Goal: Task Accomplishment & Management: Use online tool/utility

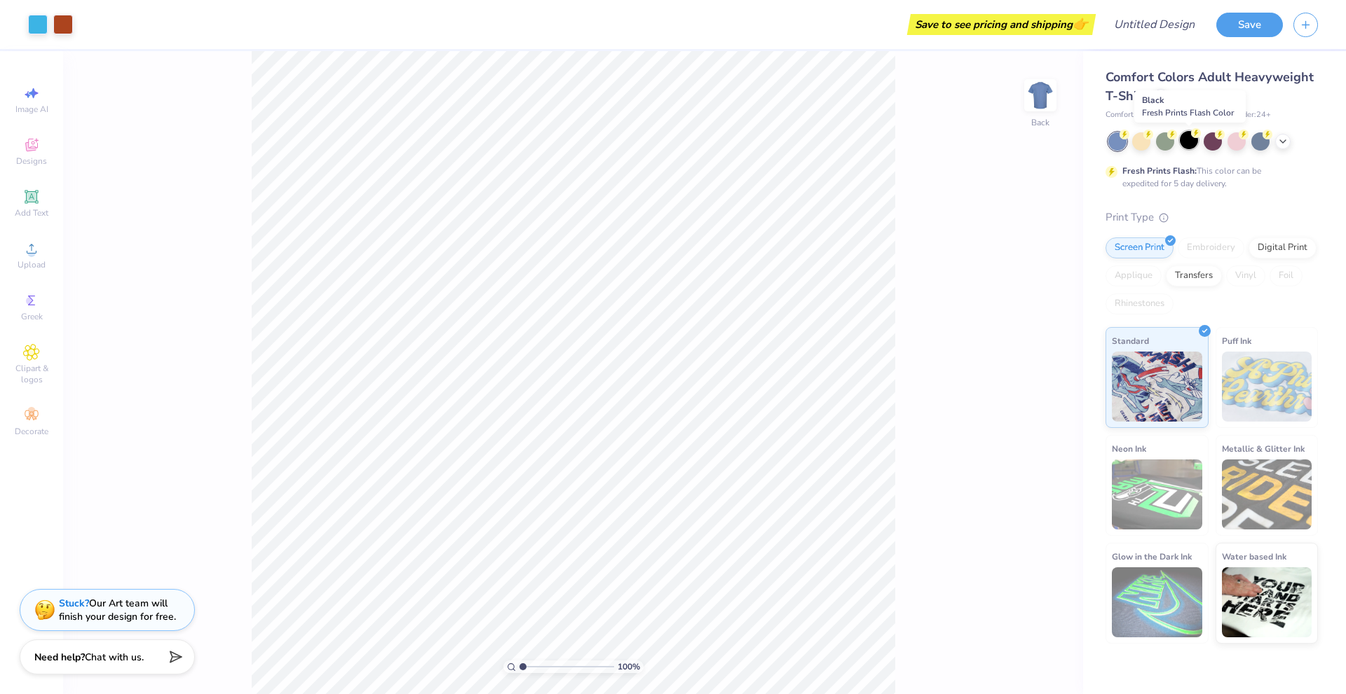
click at [1196, 141] on div at bounding box center [1188, 140] width 18 height 18
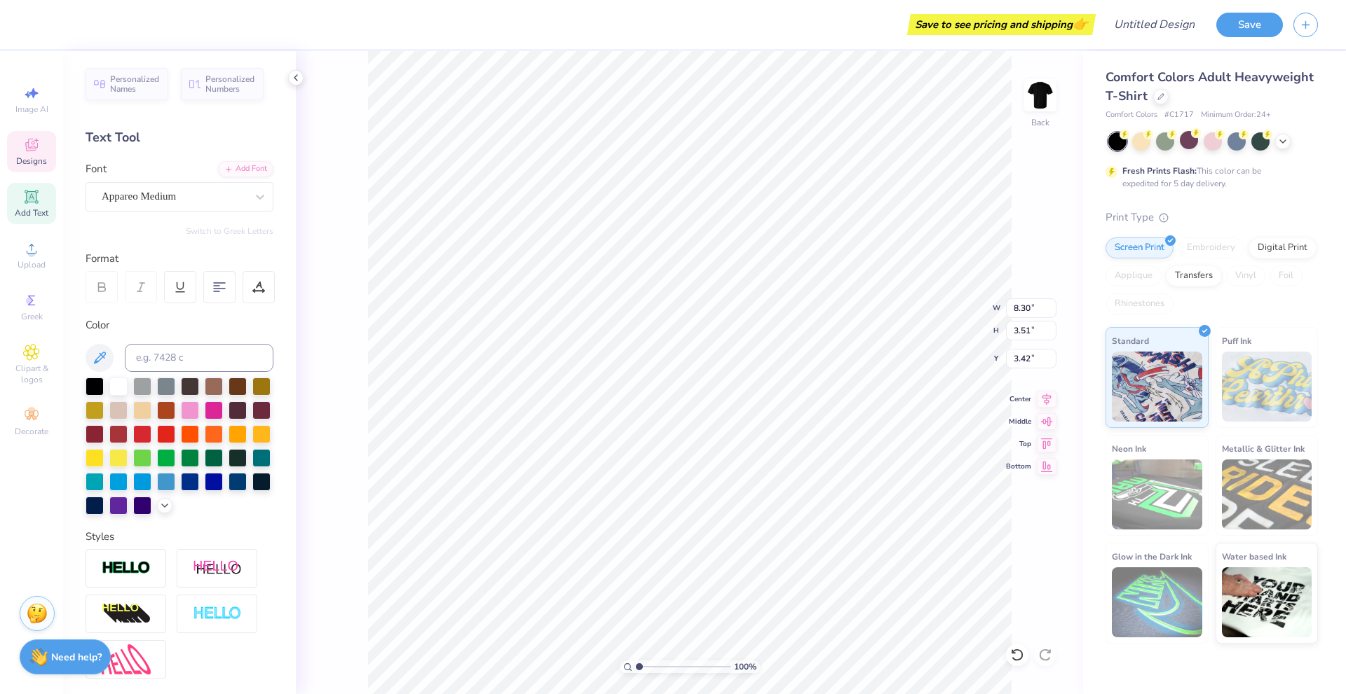
scroll to position [12, 2]
type textarea "SIGMA PHI EPSILON"
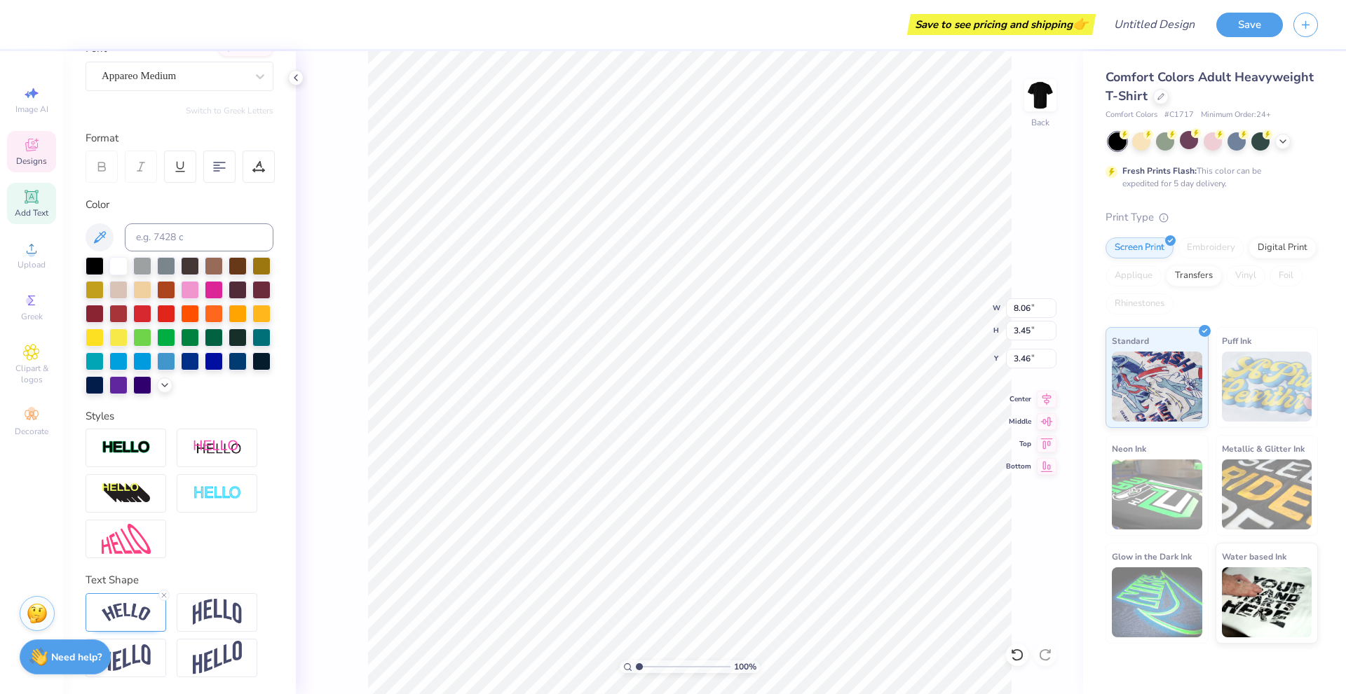
scroll to position [144, 0]
click at [140, 616] on img at bounding box center [126, 612] width 49 height 19
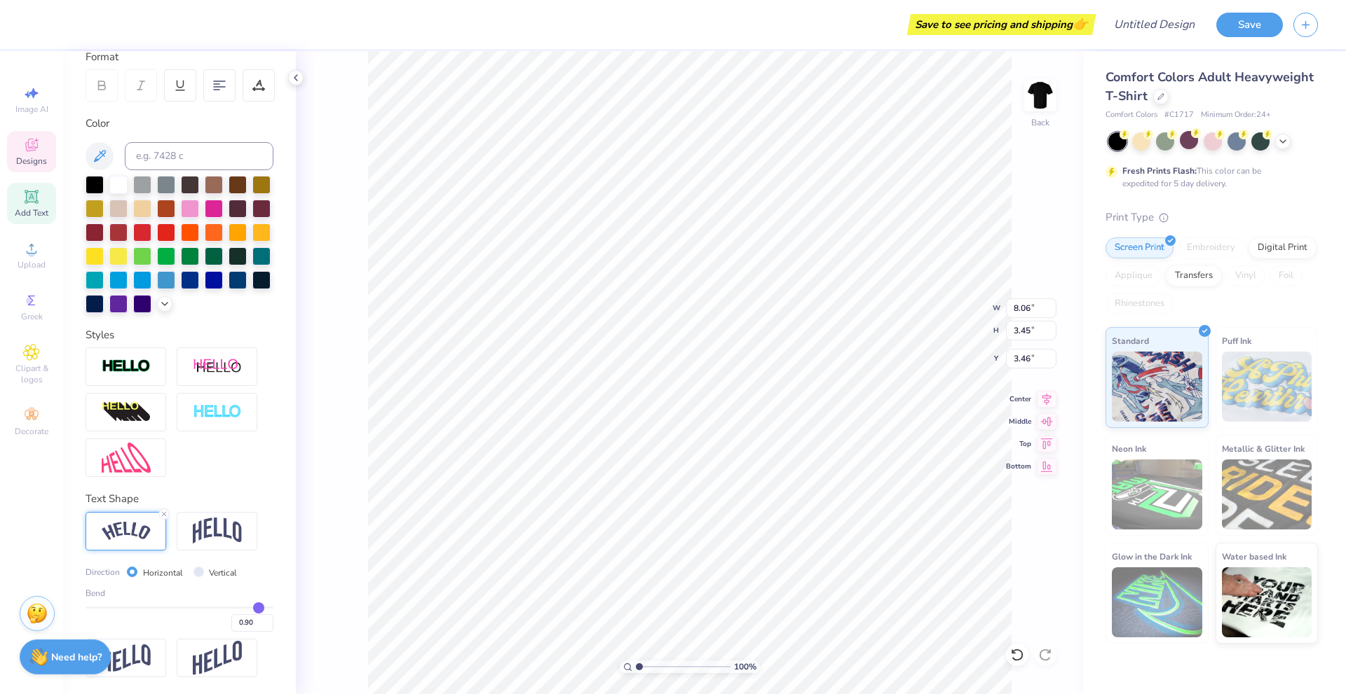
scroll to position [226, 0]
type input "0.87"
type input "0.84"
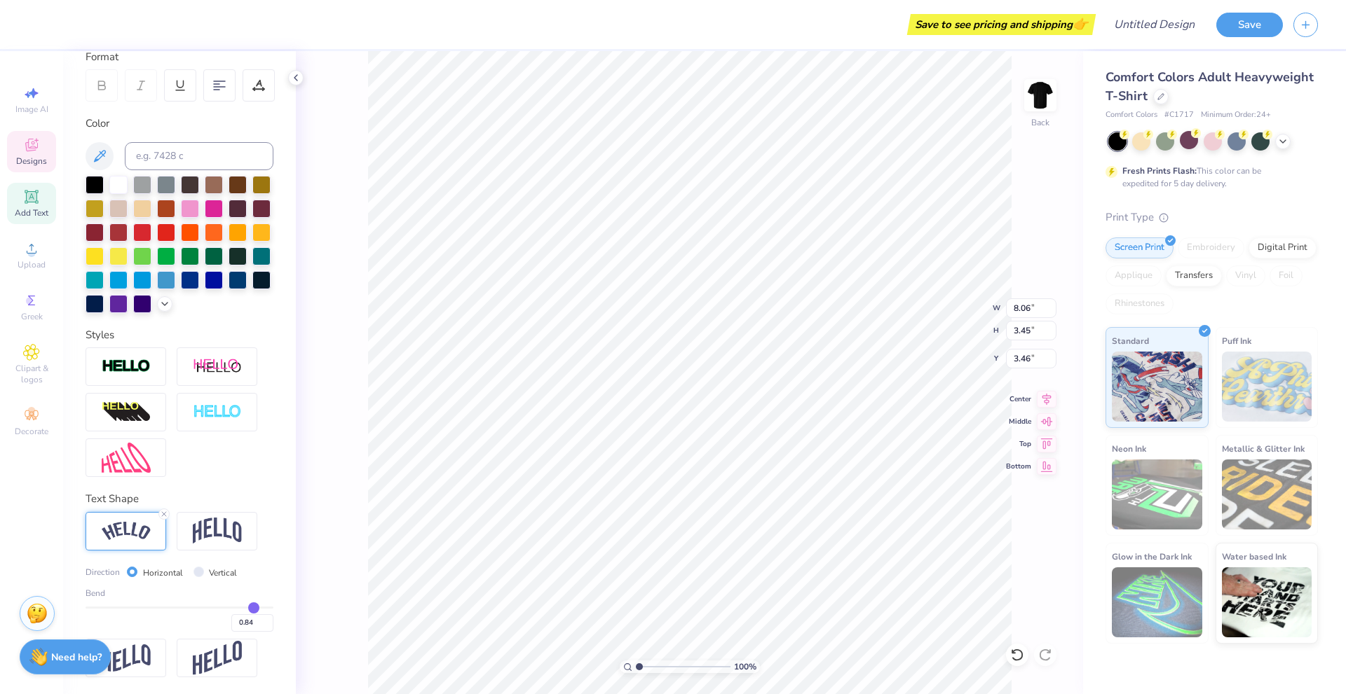
type input "0.81"
type input "0.79"
type input "0.76"
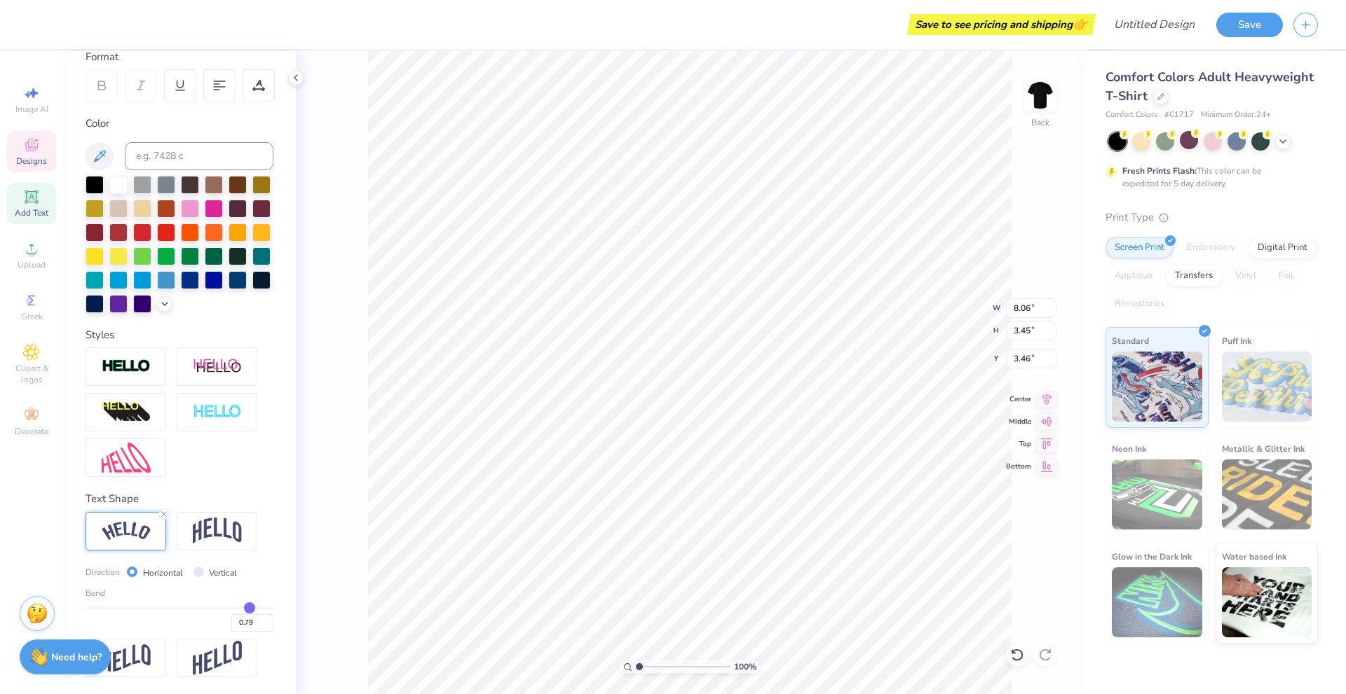
type input "0.76"
type input "0.74"
type input "0.71"
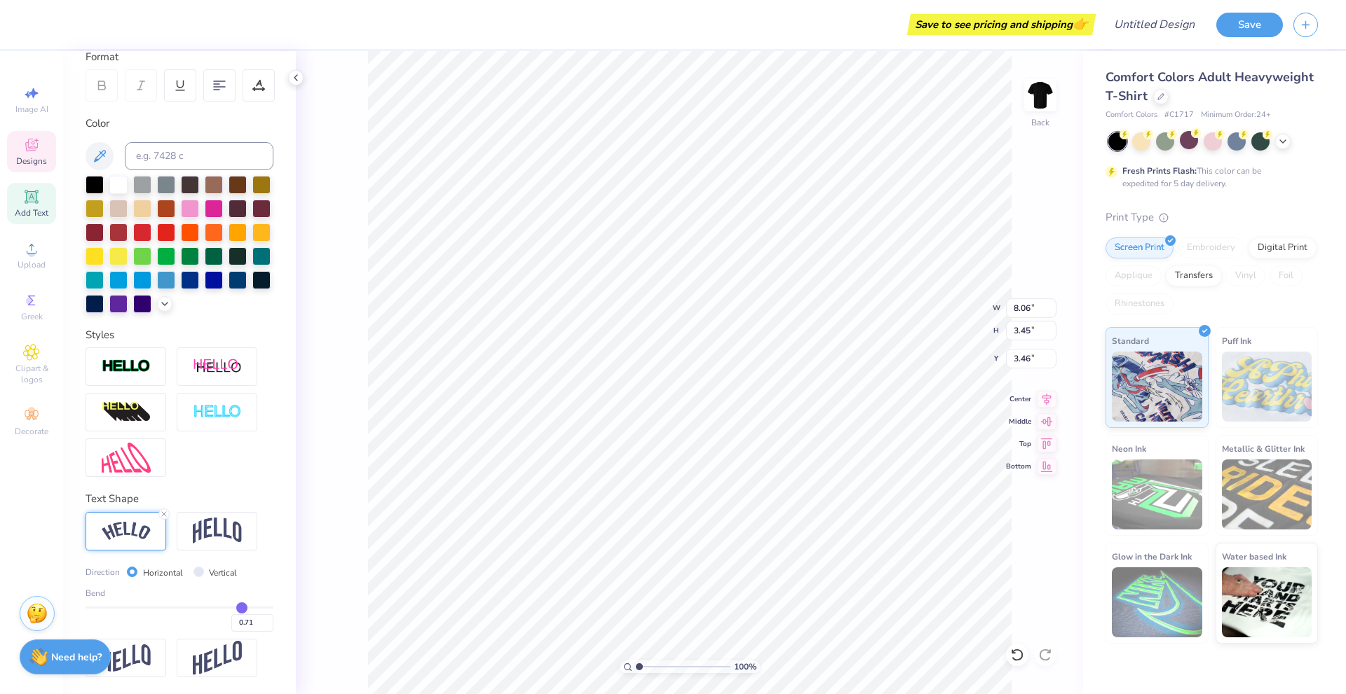
type input "0.69"
type input "0.67"
type input "0.66"
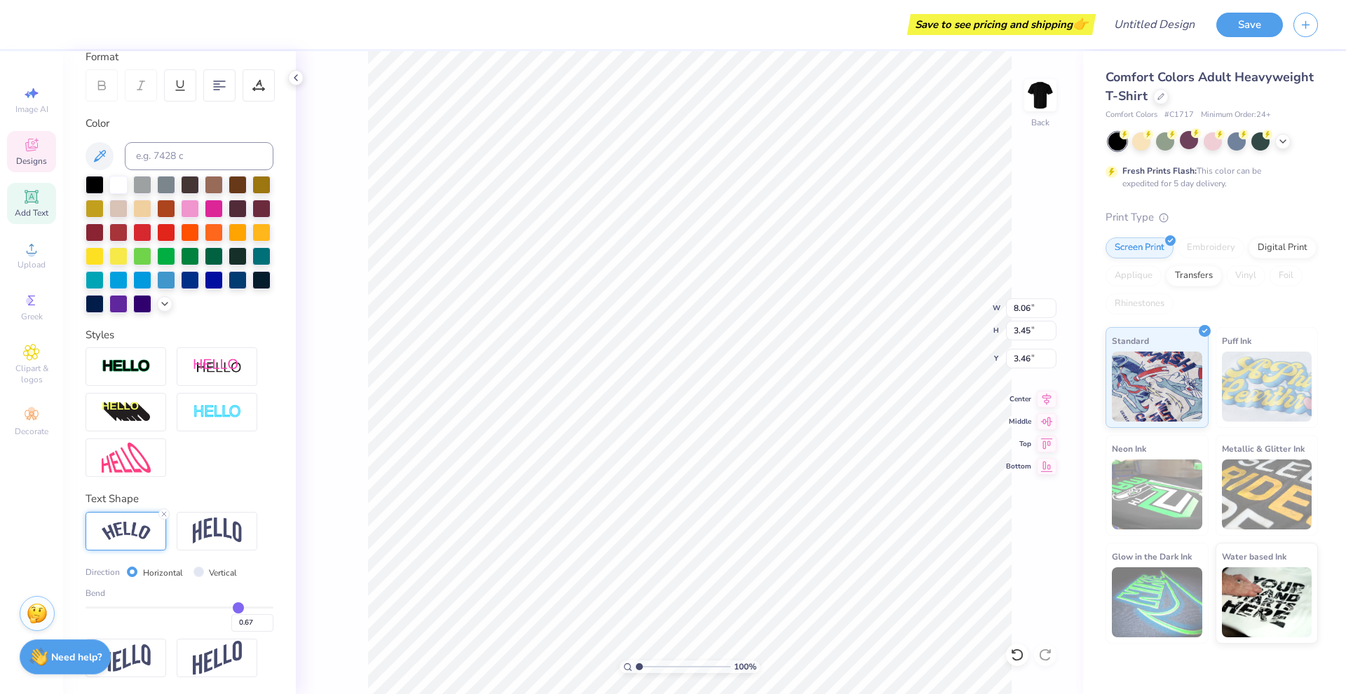
type input "0.66"
type input "0.65"
type input "0.64"
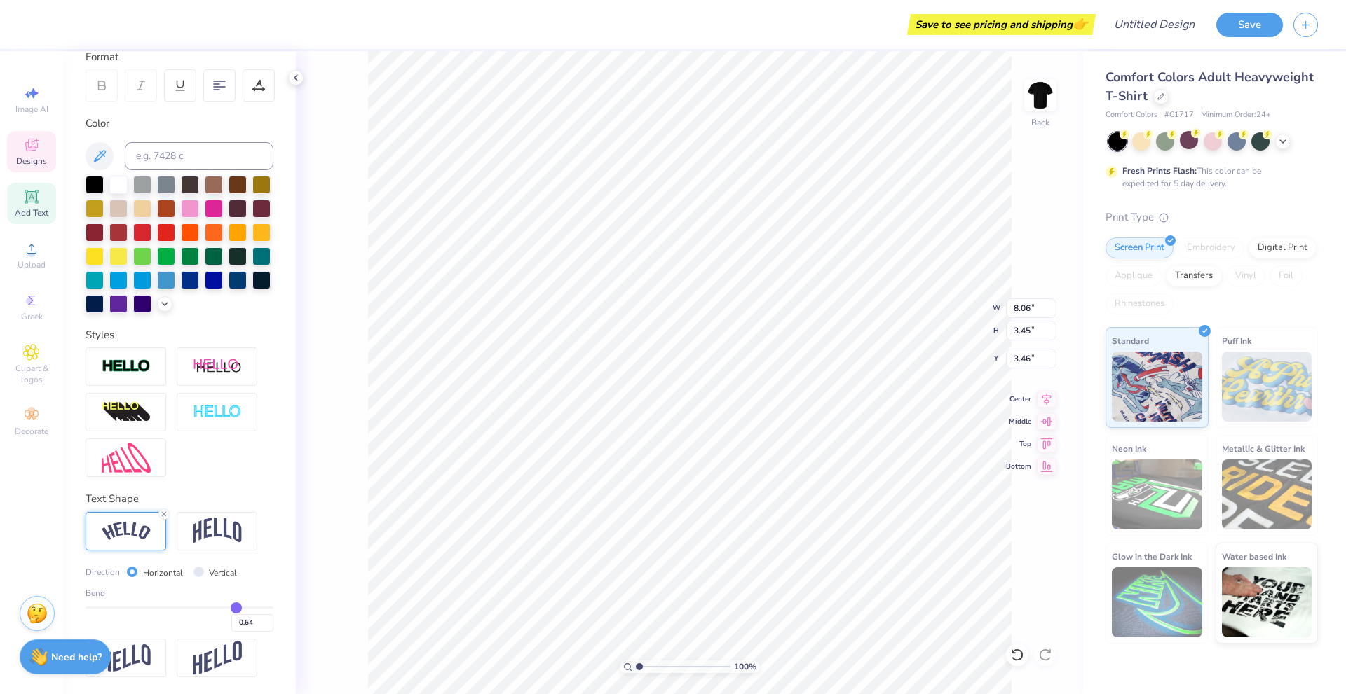
type input "0.61"
type input "0.58"
type input "0.54"
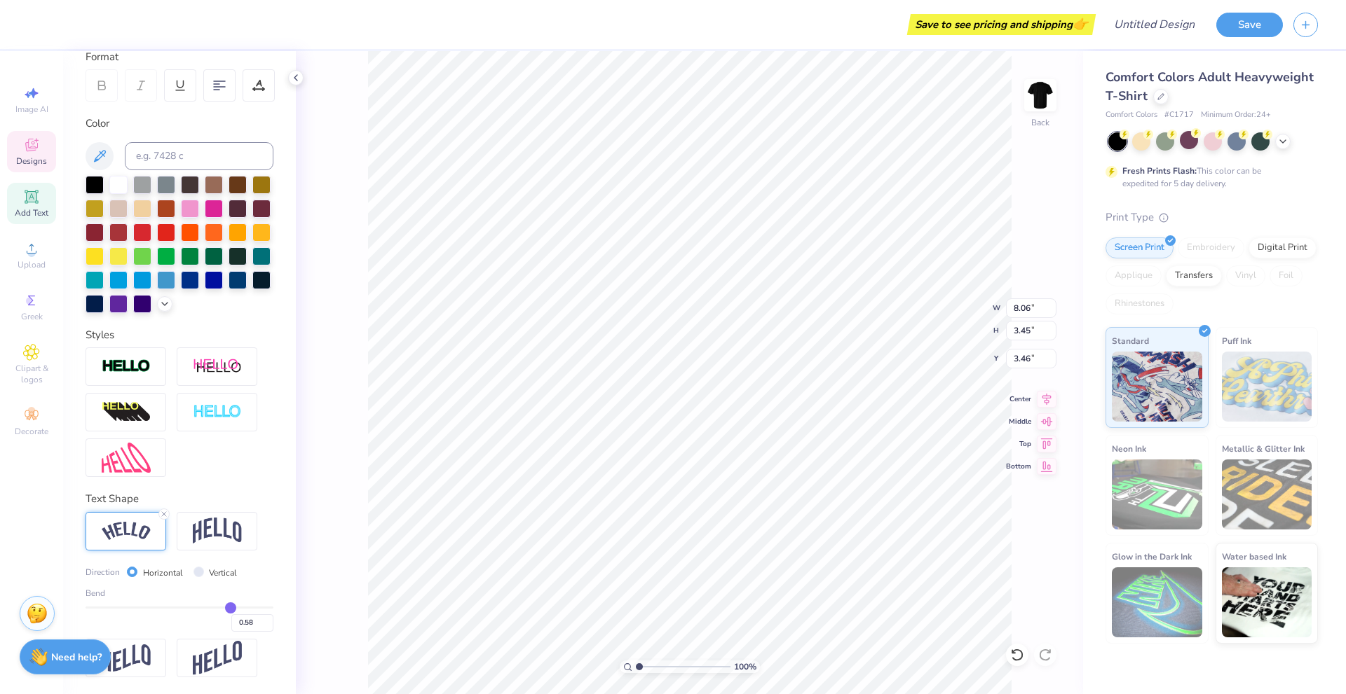
type input "0.54"
type input "0.53"
type input "0.51"
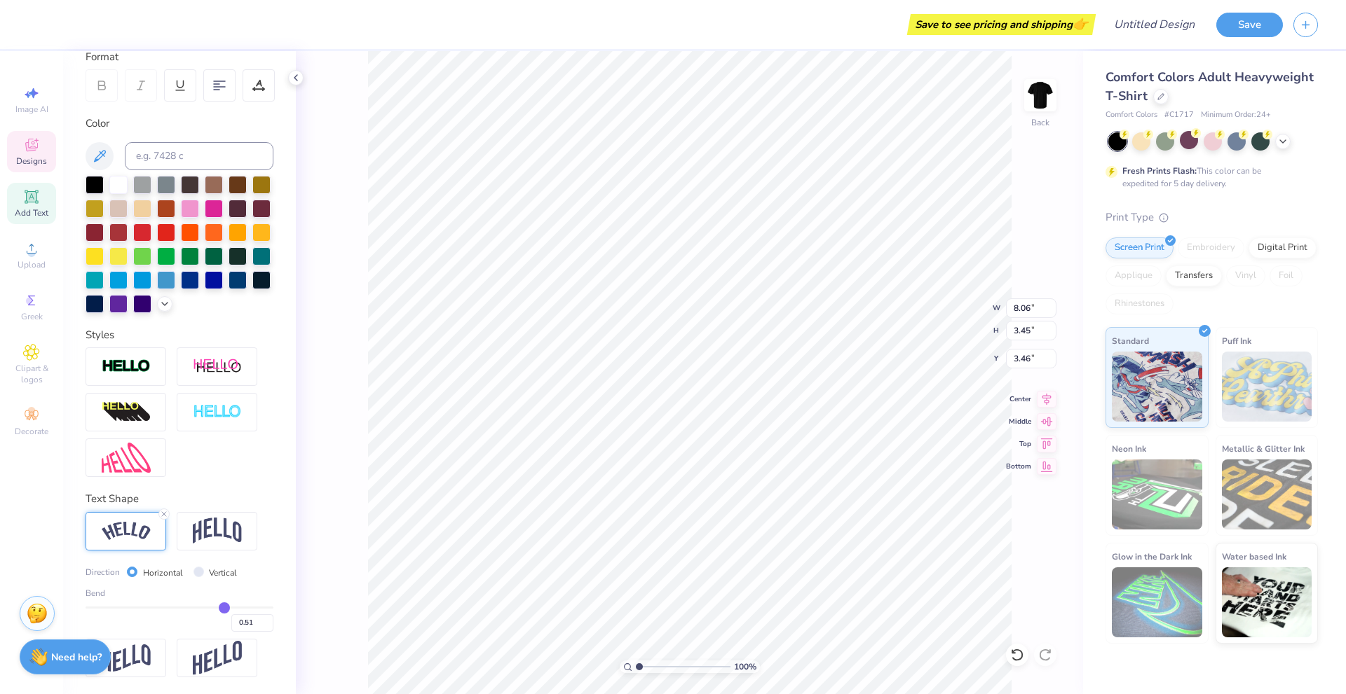
type input "0.5"
type input "0.50"
type input "0.49"
type input "0.48"
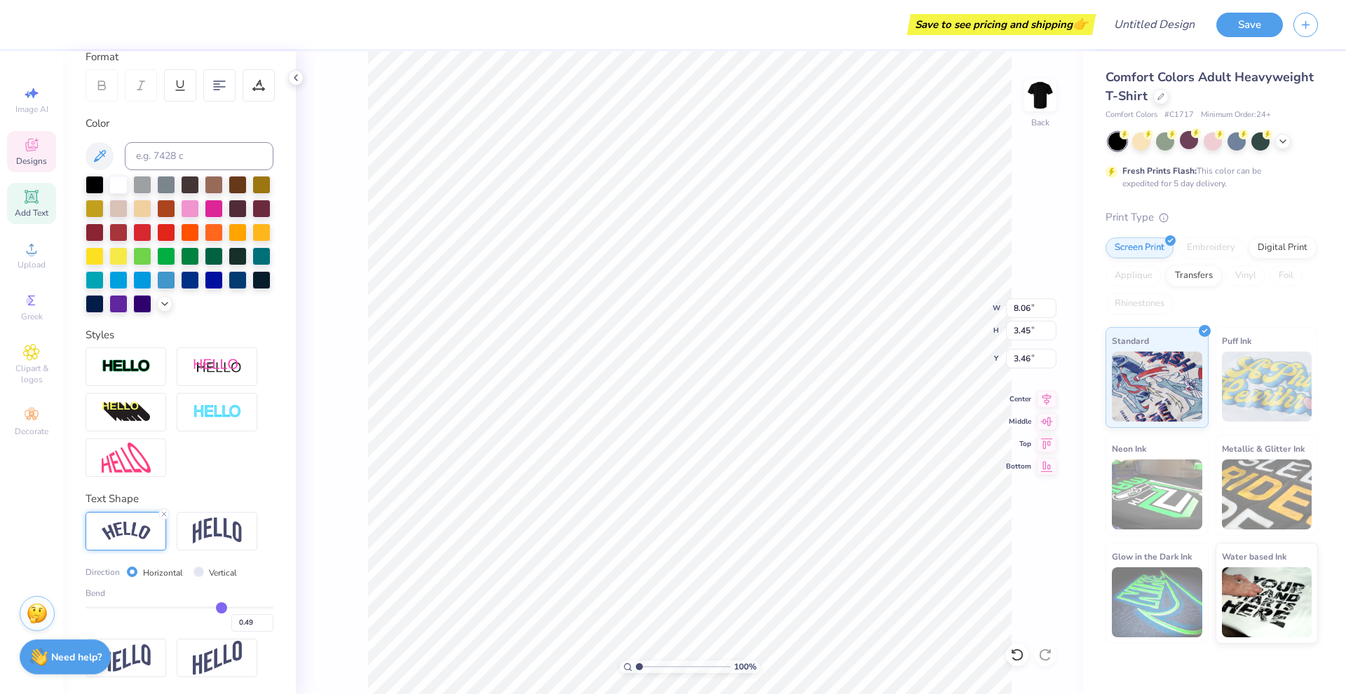
type input "0.48"
type input "0.47"
drag, startPoint x: 248, startPoint y: 607, endPoint x: 213, endPoint y: 612, distance: 35.4
type input "0.47"
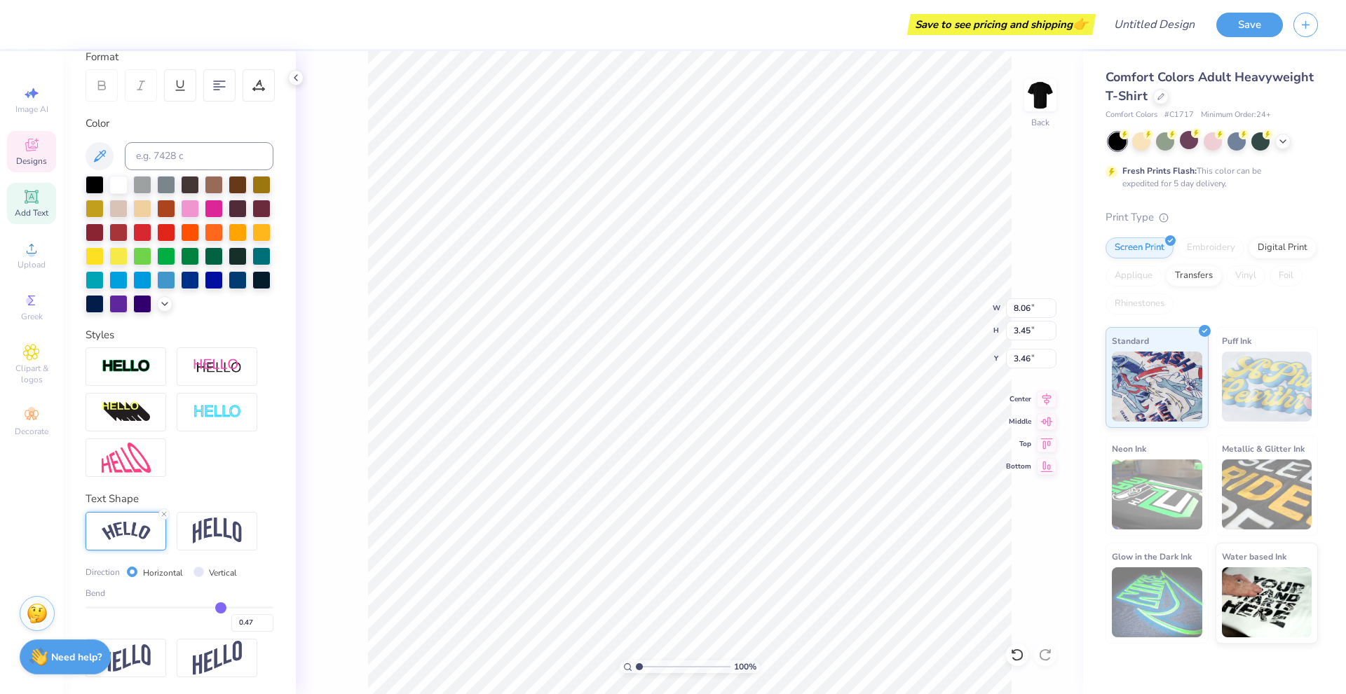
click at [213, 609] on input "range" at bounding box center [179, 608] width 188 height 2
type input "7.70"
type input "1.38"
type input "4.50"
type input "0.49"
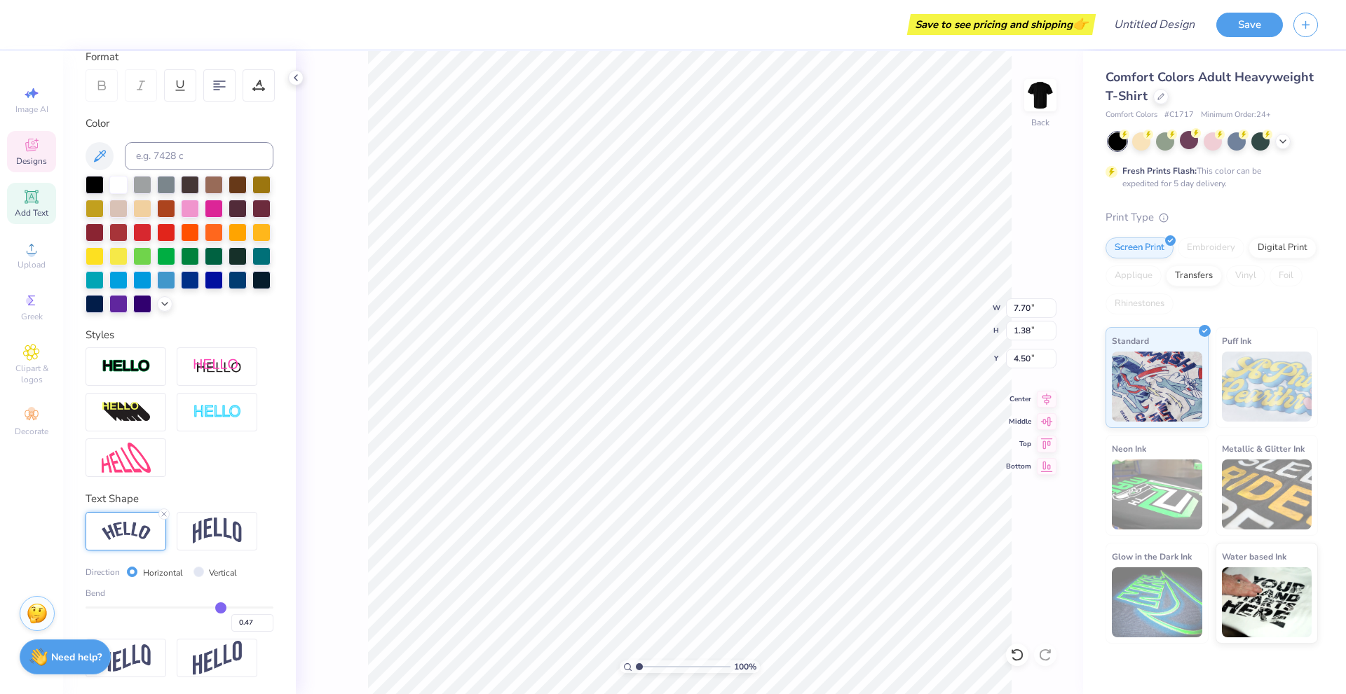
type input "0.49"
type input "0.5"
type input "0.50"
type input "0.51"
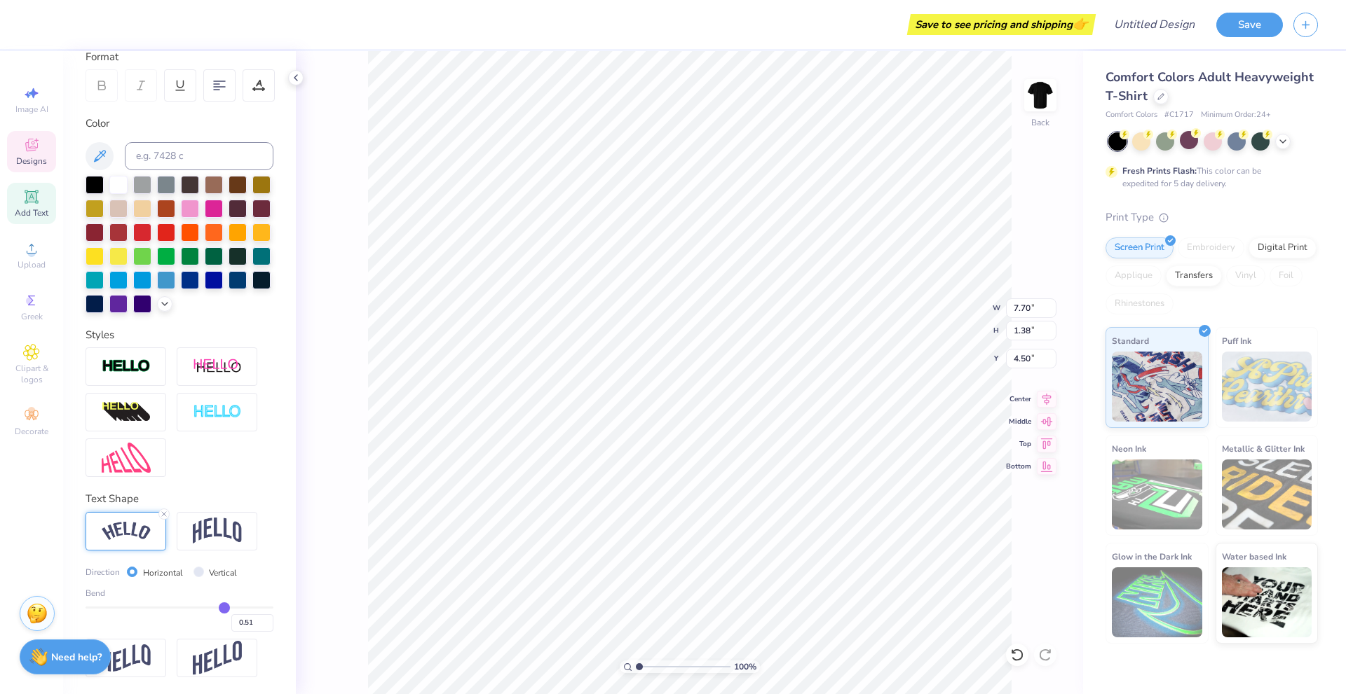
type input "0.52"
type input "0.53"
type input "0.54"
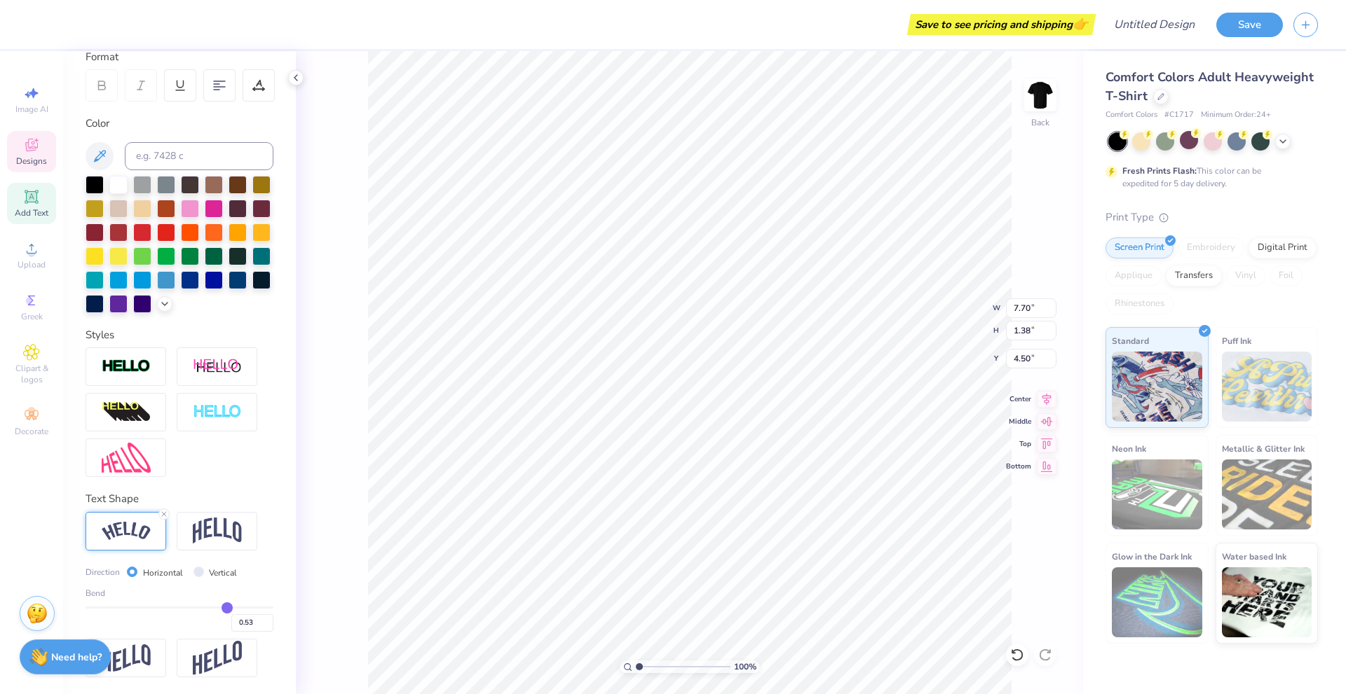
type input "0.54"
type input "0.55"
type input "0.56"
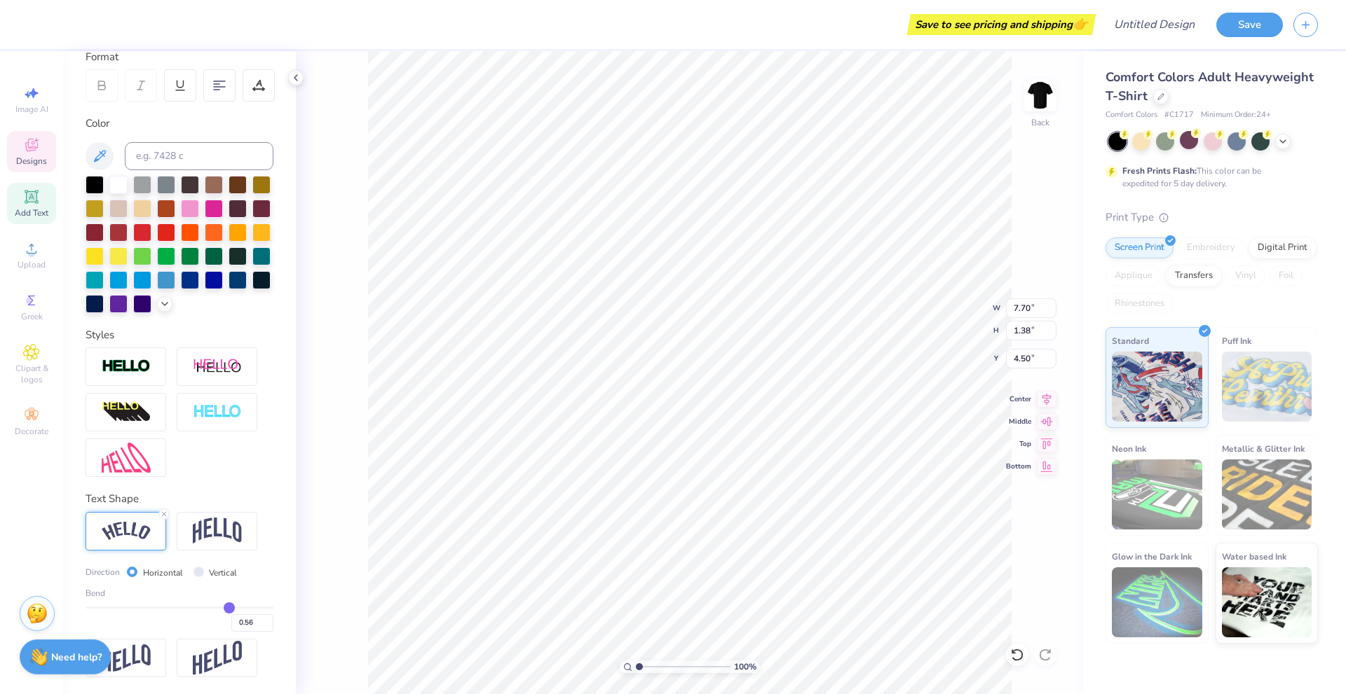
type input "0.57"
type input "0.58"
type input "0.59"
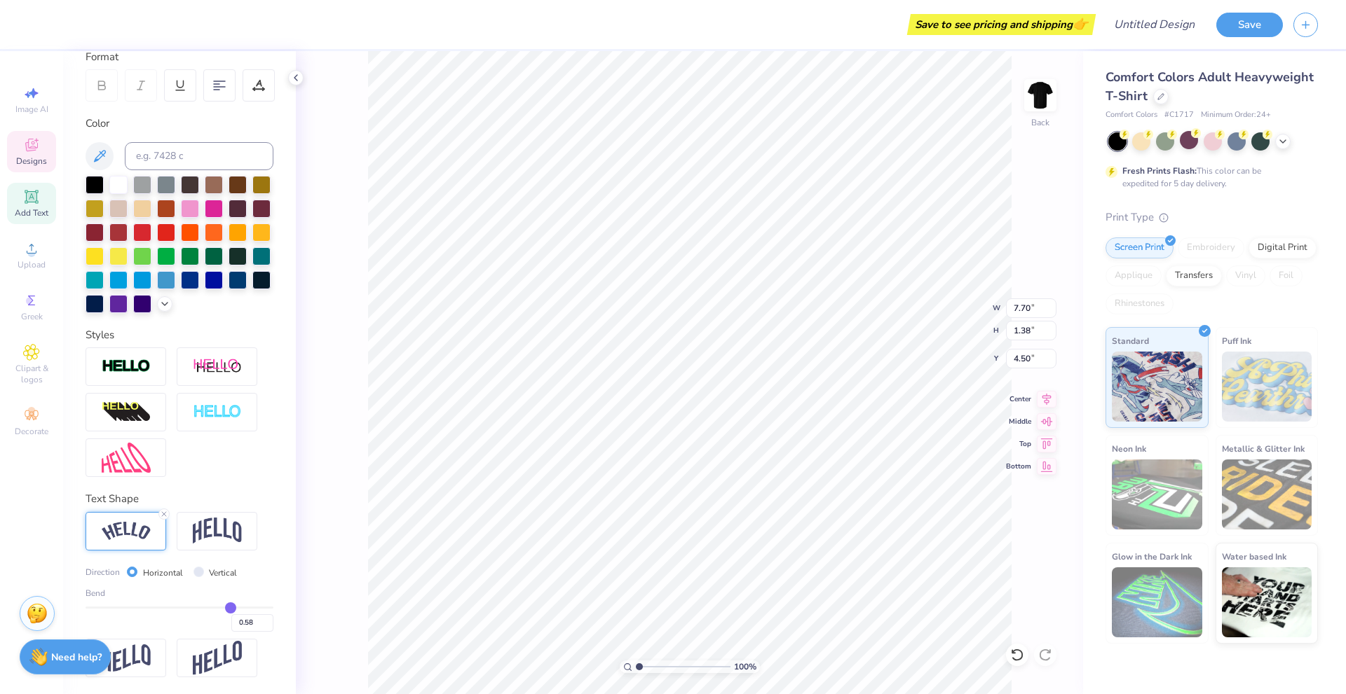
type input "0.59"
type input "0.6"
type input "0.60"
type input "0.61"
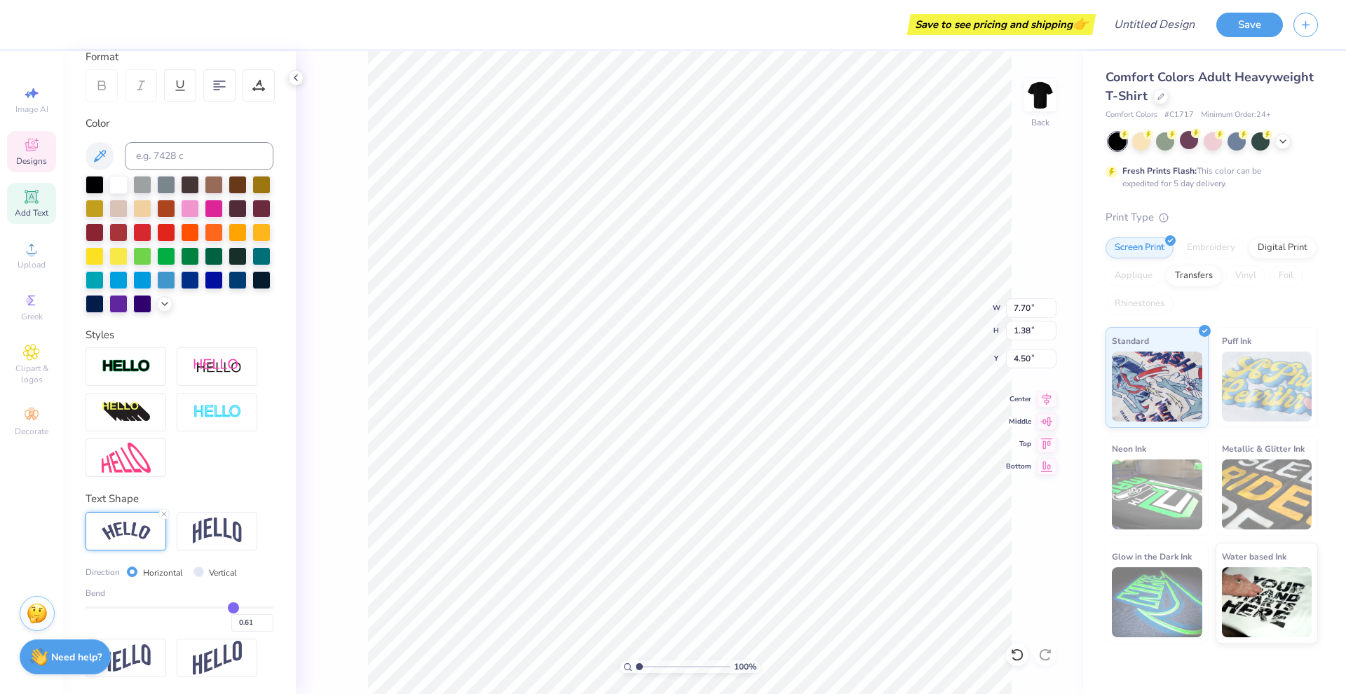
type input "0.62"
type input "0.63"
type input "0.64"
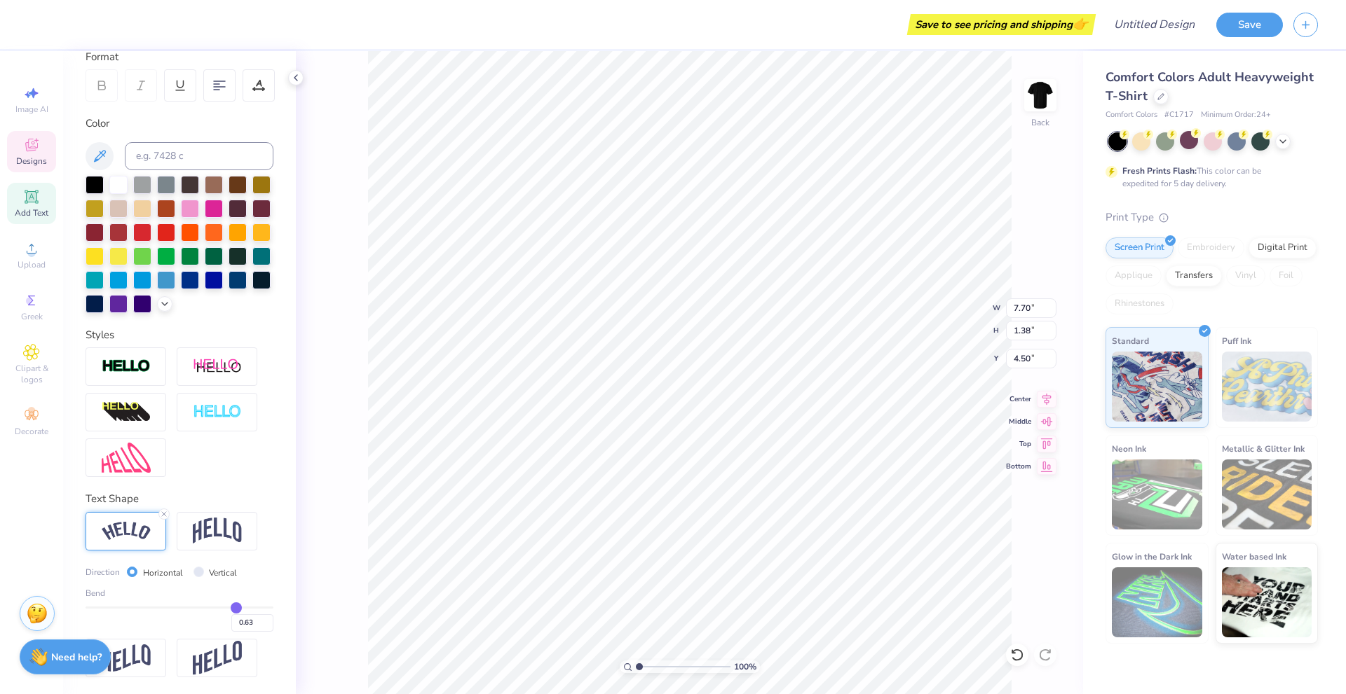
type input "0.64"
type input "0.65"
type input "0.66"
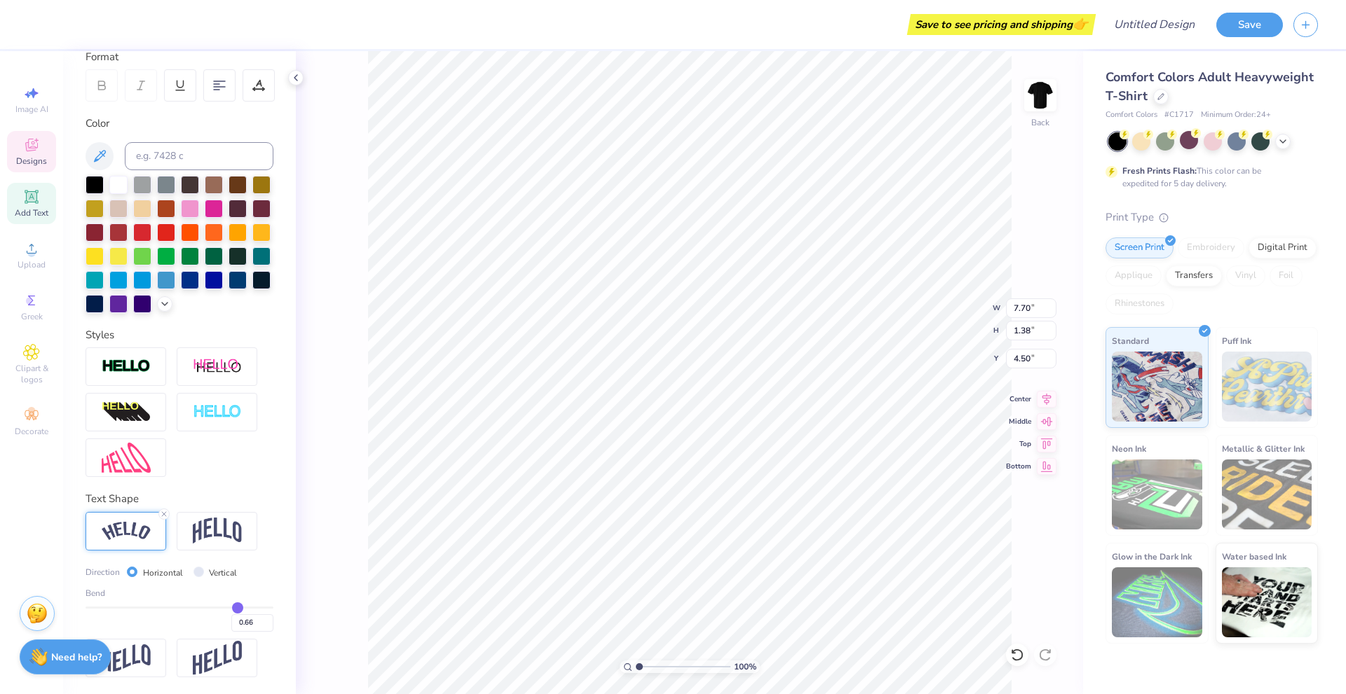
type input "0.67"
type input "0.68"
drag, startPoint x: 214, startPoint y: 610, endPoint x: 231, endPoint y: 608, distance: 17.0
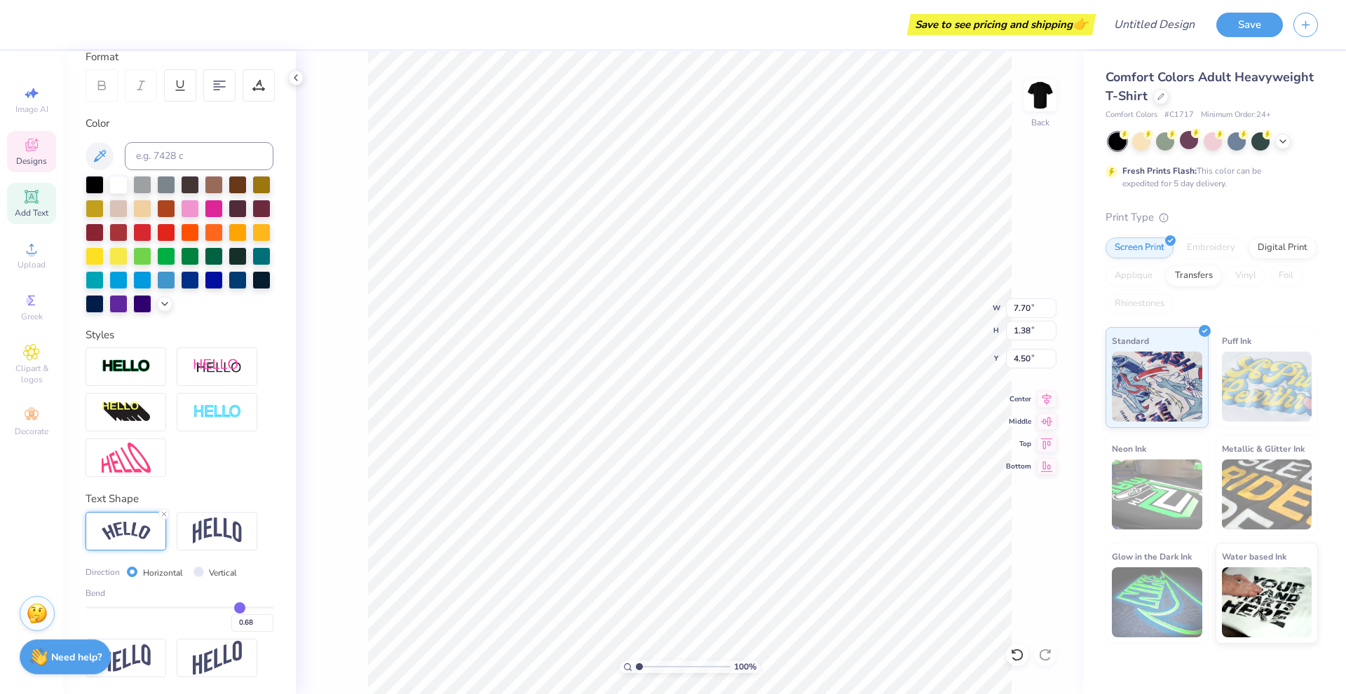
type input "0.68"
click at [231, 608] on input "range" at bounding box center [179, 608] width 188 height 2
type input "7.91"
type input "2.29"
type input "4.04"
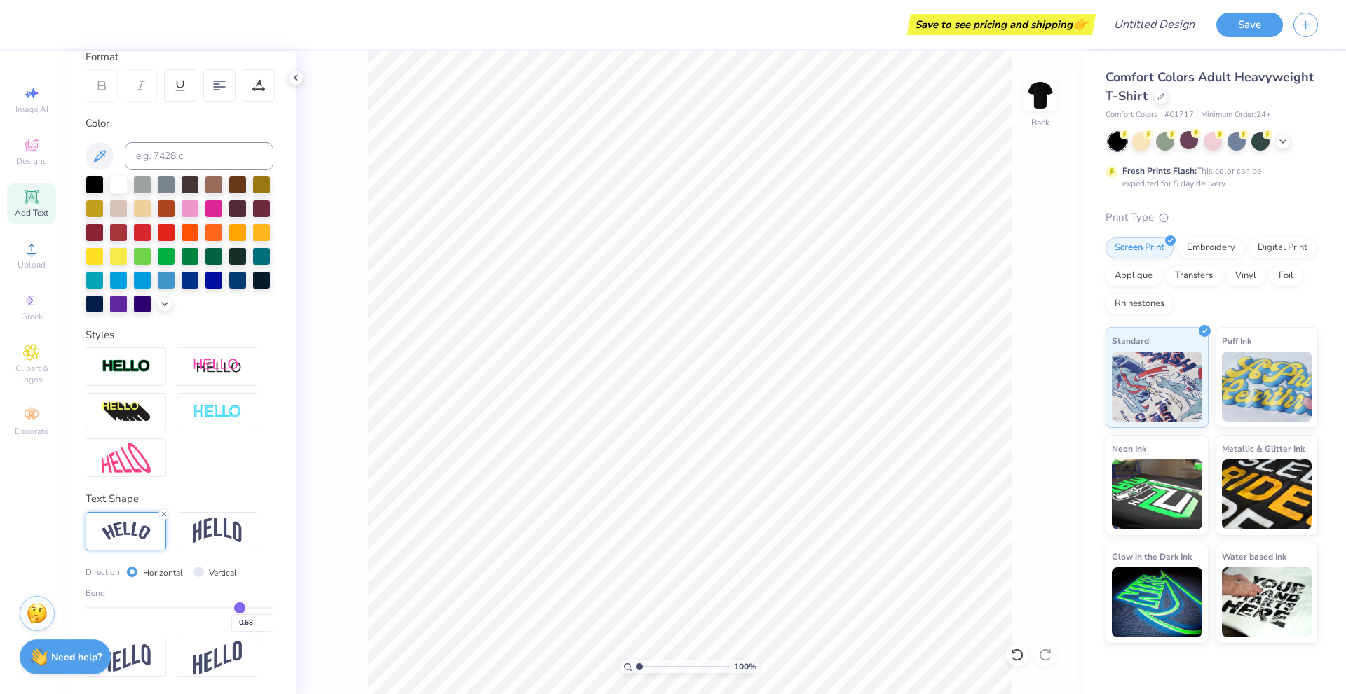
click at [1066, 94] on div "100 % Back" at bounding box center [689, 372] width 787 height 643
click at [1048, 90] on img at bounding box center [1040, 95] width 56 height 56
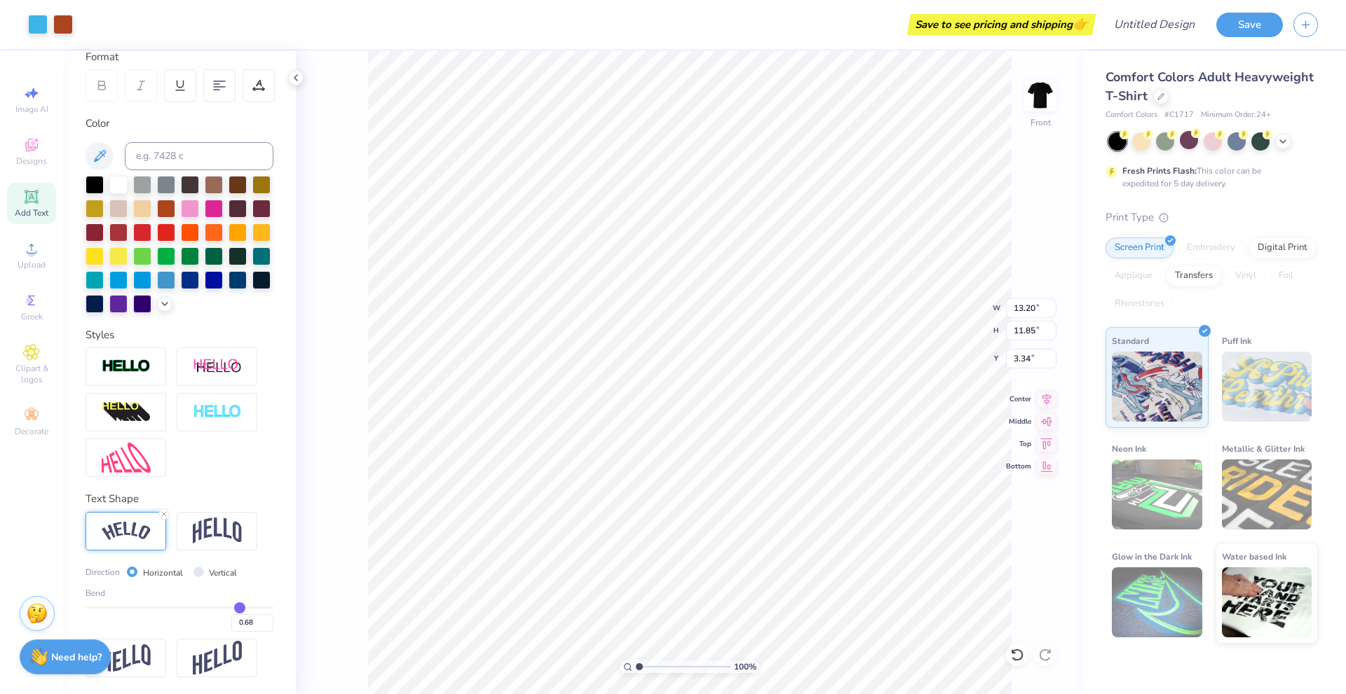
type input "13.20"
type input "11.85"
type input "3.34"
type input "3.37"
click at [34, 25] on div at bounding box center [38, 23] width 20 height 20
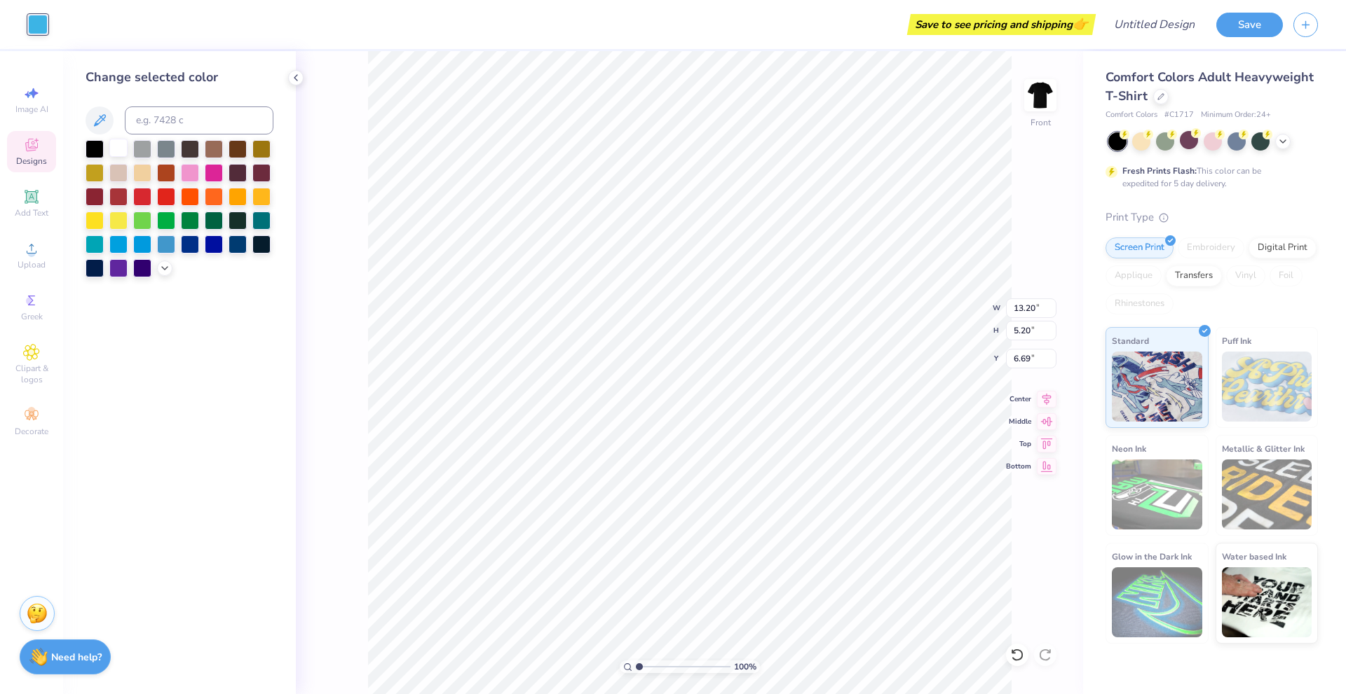
click at [114, 144] on div at bounding box center [118, 148] width 18 height 18
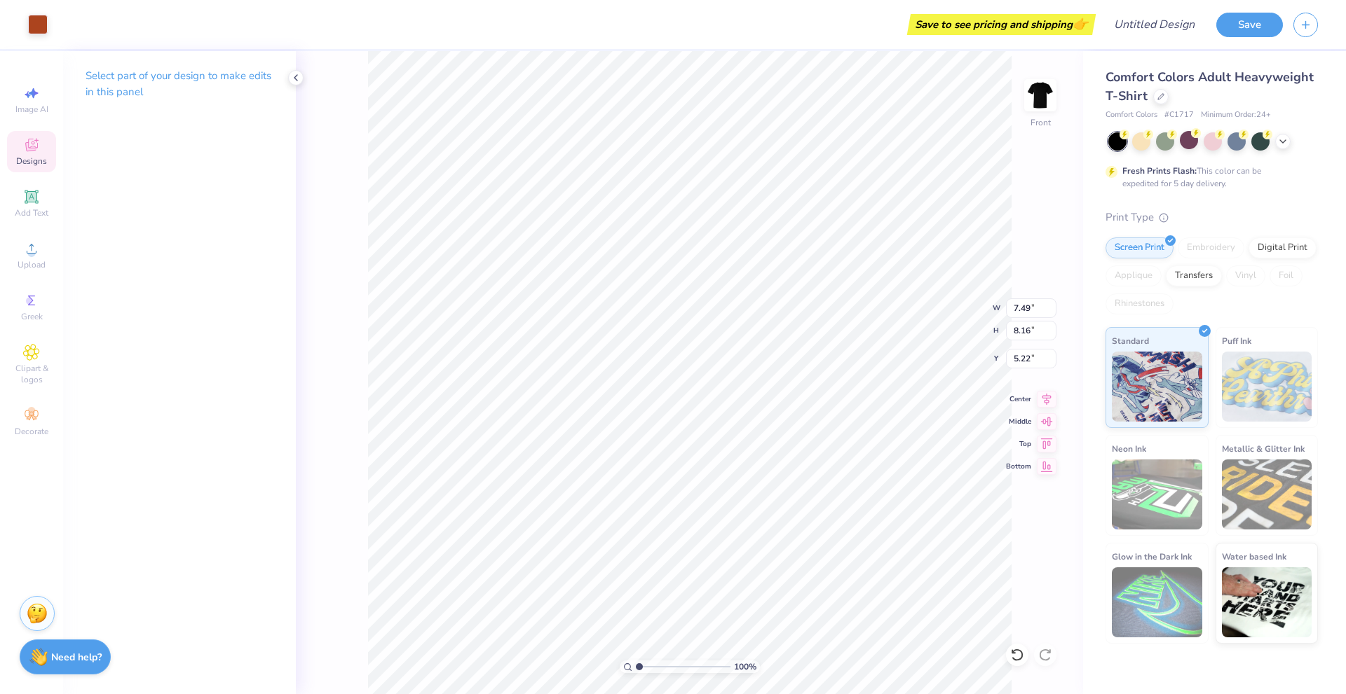
type input "7.49"
type input "8.16"
type input "5.22"
click at [40, 29] on div at bounding box center [38, 23] width 20 height 20
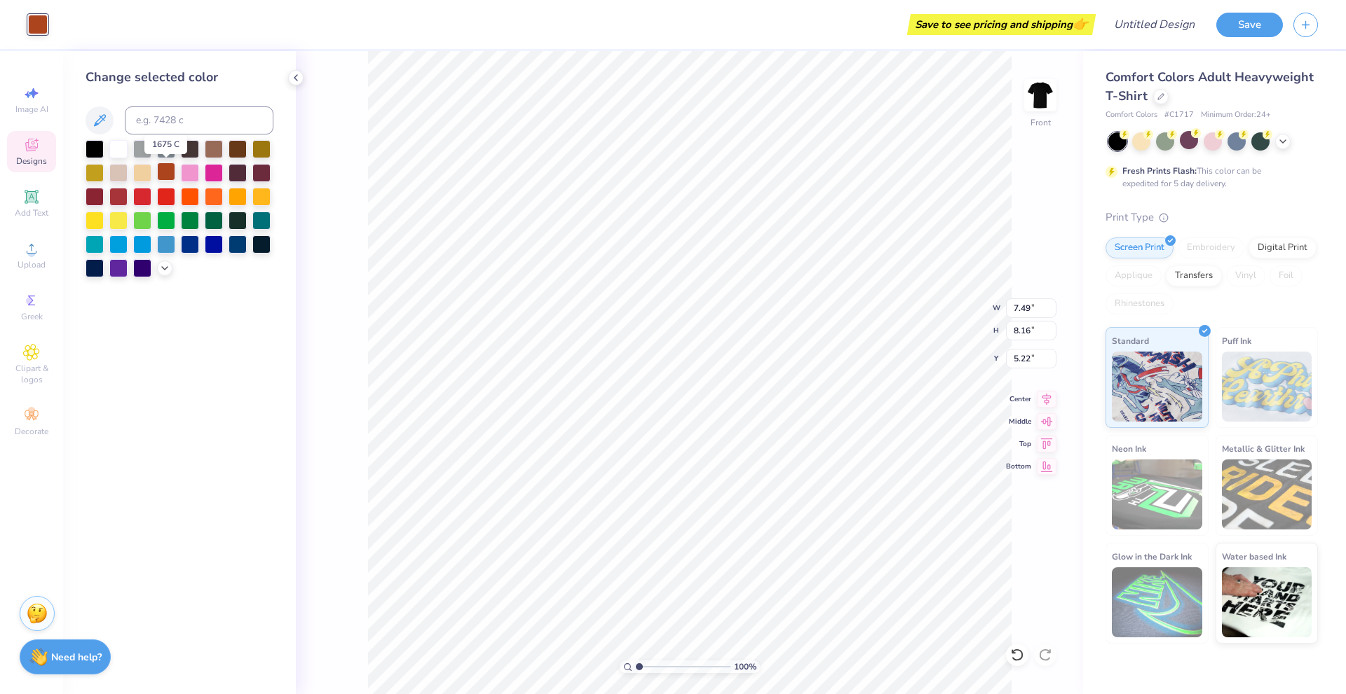
click at [170, 166] on div at bounding box center [166, 172] width 18 height 18
click at [238, 170] on div at bounding box center [237, 172] width 18 height 18
click at [264, 167] on div at bounding box center [261, 172] width 18 height 18
drag, startPoint x: 256, startPoint y: 239, endPoint x: 249, endPoint y: 247, distance: 11.4
click at [256, 238] on div at bounding box center [261, 243] width 18 height 18
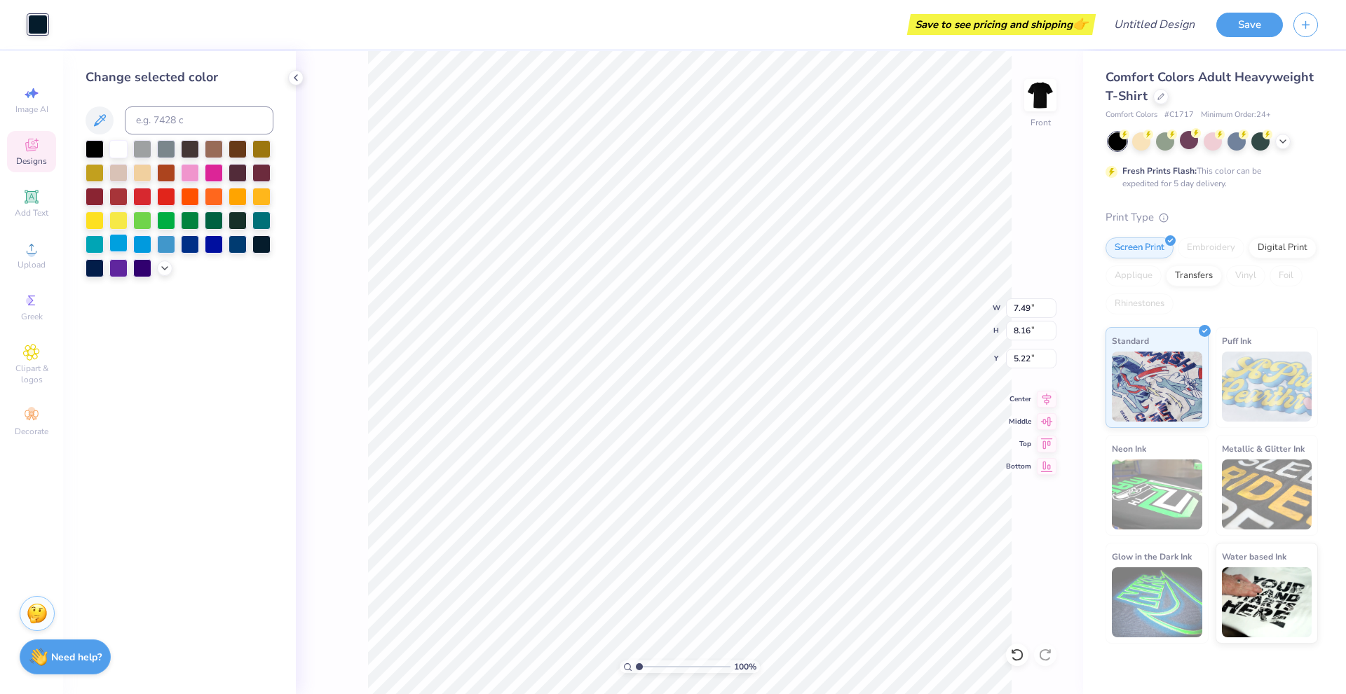
click at [118, 246] on div at bounding box center [118, 243] width 18 height 18
click at [114, 147] on div at bounding box center [118, 148] width 18 height 18
click at [146, 151] on div at bounding box center [142, 148] width 18 height 18
click at [112, 149] on div at bounding box center [118, 148] width 18 height 18
click at [144, 154] on div at bounding box center [142, 148] width 18 height 18
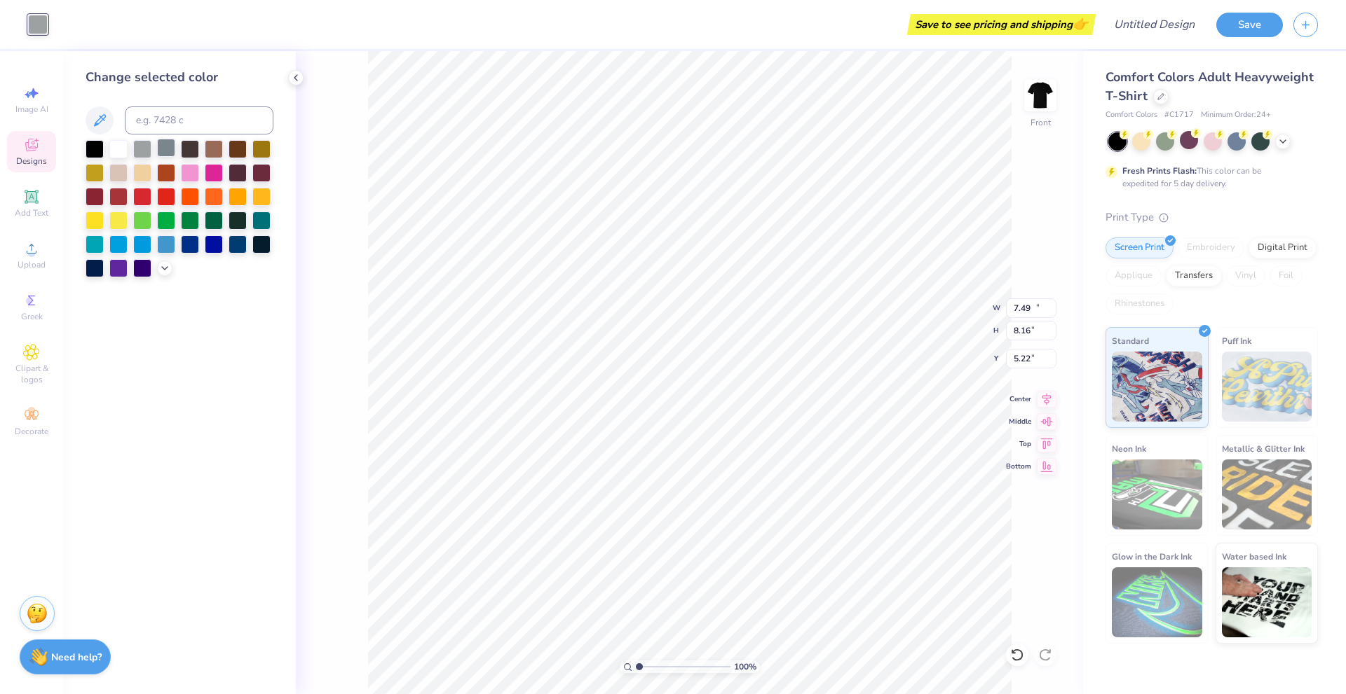
type input "13.20"
type input "5.20"
type input "6.69"
click at [97, 125] on icon at bounding box center [100, 120] width 12 height 12
click at [196, 148] on div at bounding box center [190, 148] width 18 height 18
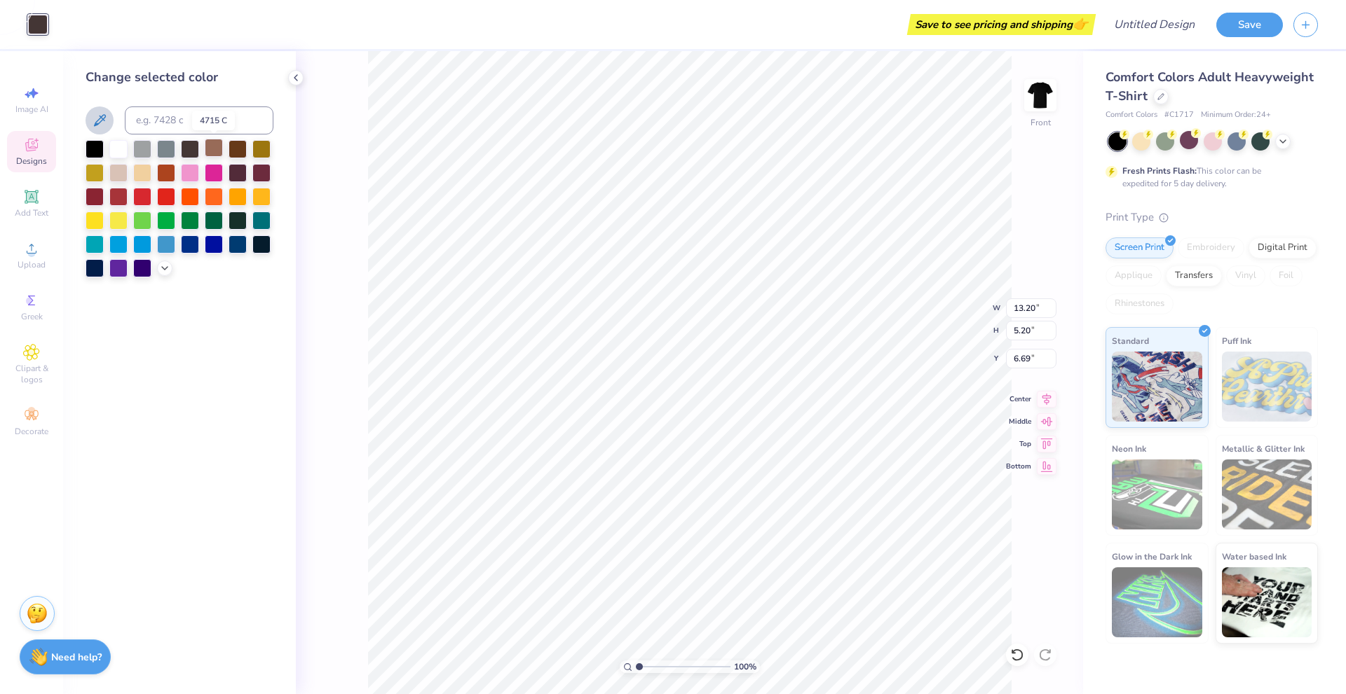
click at [219, 154] on div at bounding box center [214, 148] width 18 height 18
drag, startPoint x: 238, startPoint y: 151, endPoint x: 231, endPoint y: 156, distance: 9.1
click at [238, 151] on div at bounding box center [237, 148] width 18 height 18
click at [205, 151] on div at bounding box center [214, 148] width 18 height 18
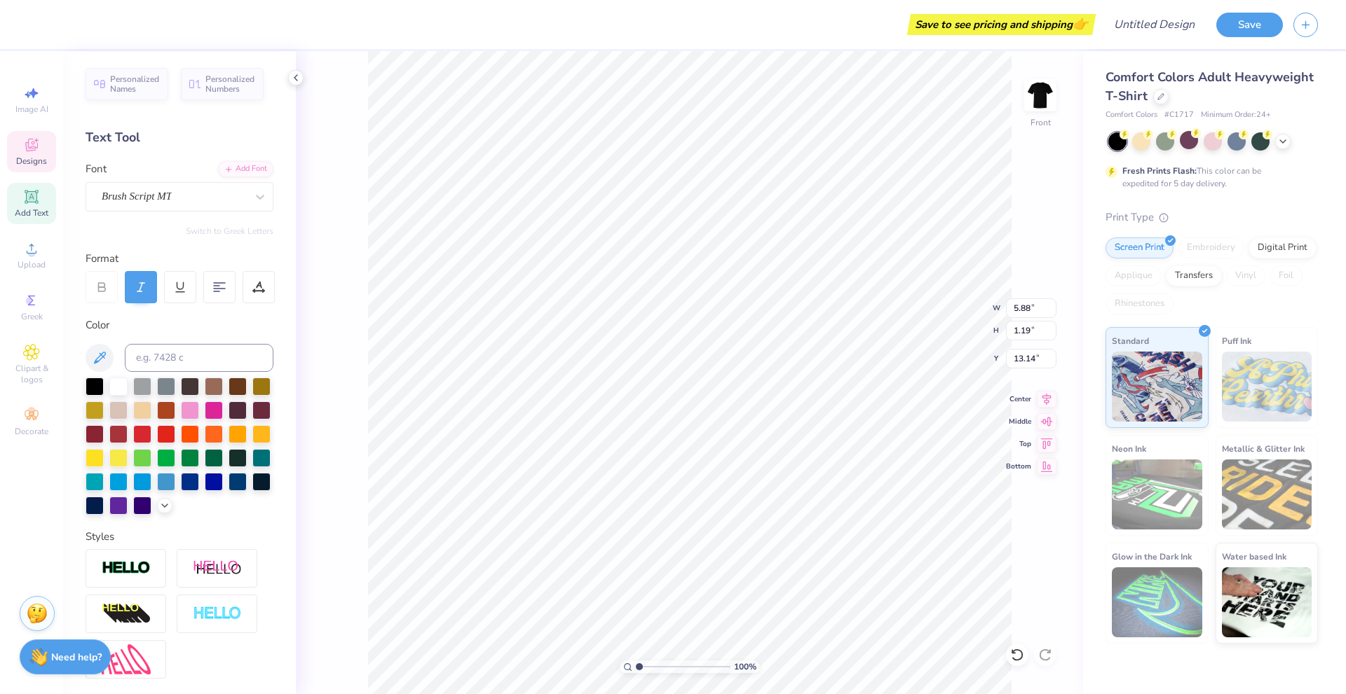
type input "2.37"
type input "0.89"
type input "13.31"
click at [11, 22] on div at bounding box center [14, 24] width 28 height 49
click at [190, 383] on div at bounding box center [190, 385] width 18 height 18
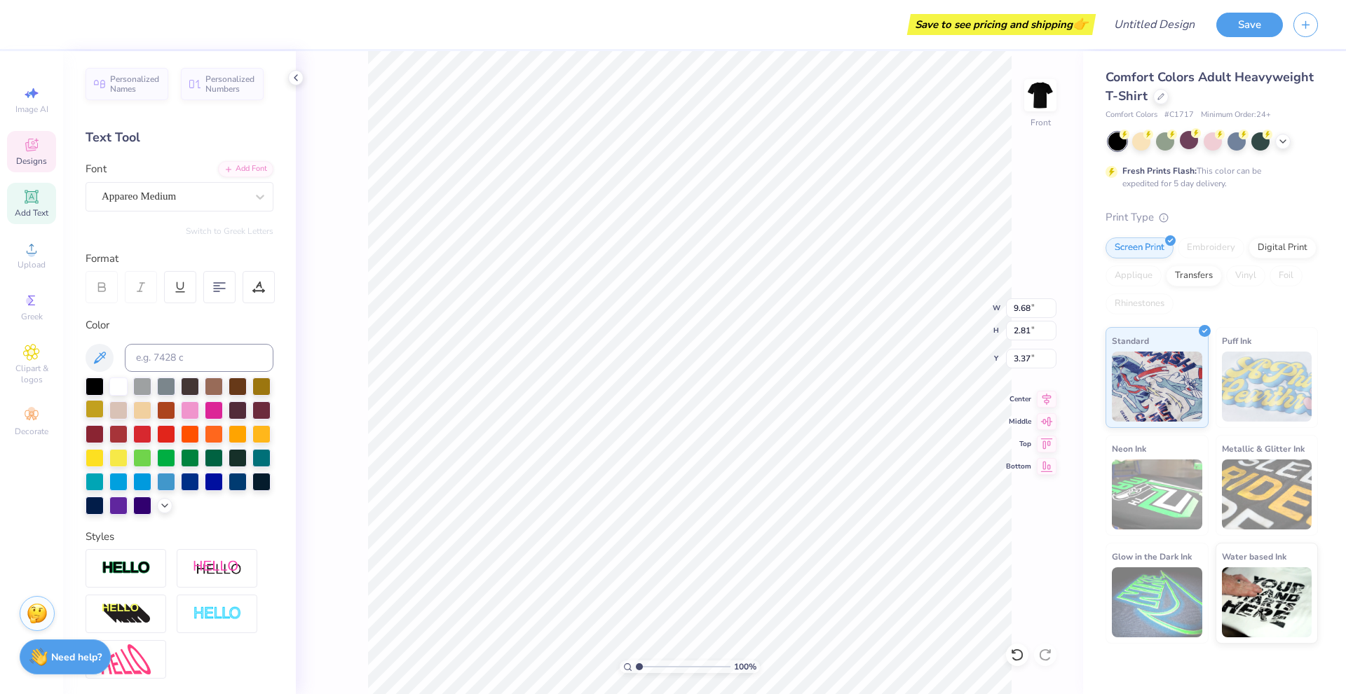
click at [104, 407] on div at bounding box center [94, 409] width 18 height 18
drag, startPoint x: 239, startPoint y: 382, endPoint x: 219, endPoint y: 385, distance: 20.5
click at [238, 382] on div at bounding box center [237, 387] width 18 height 18
click at [212, 387] on div at bounding box center [214, 385] width 18 height 18
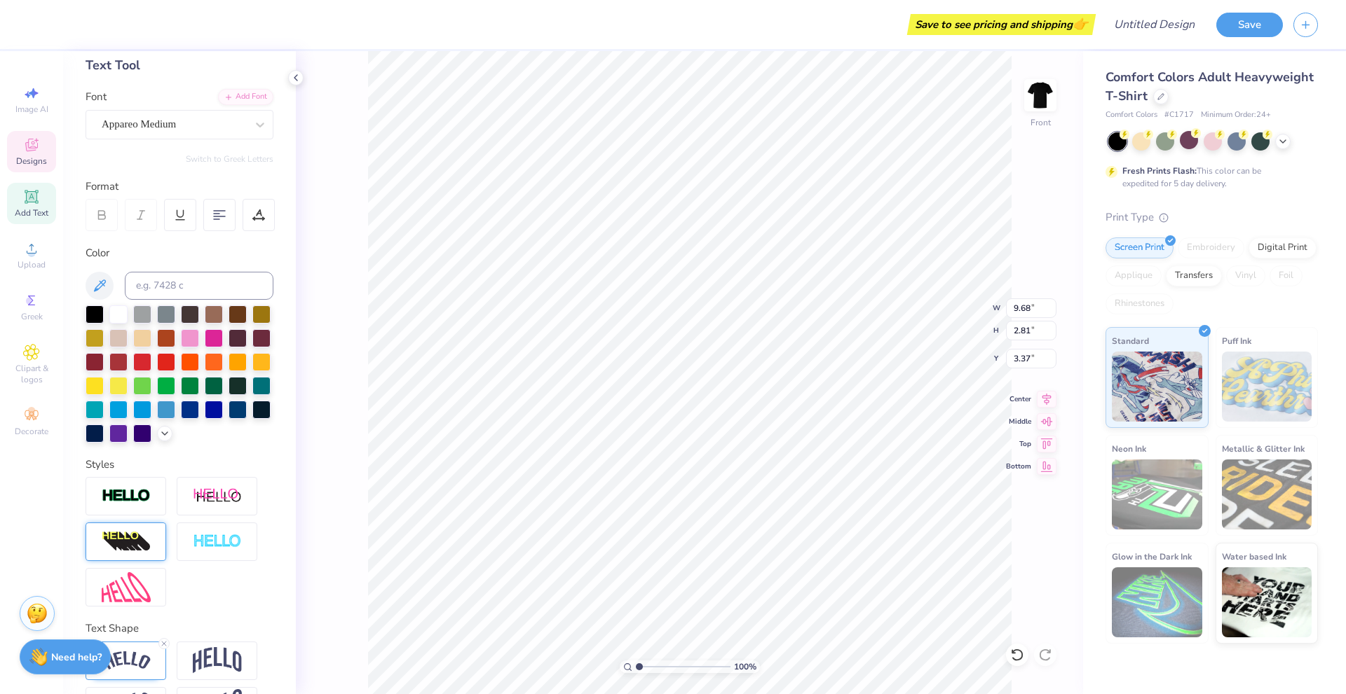
scroll to position [144, 0]
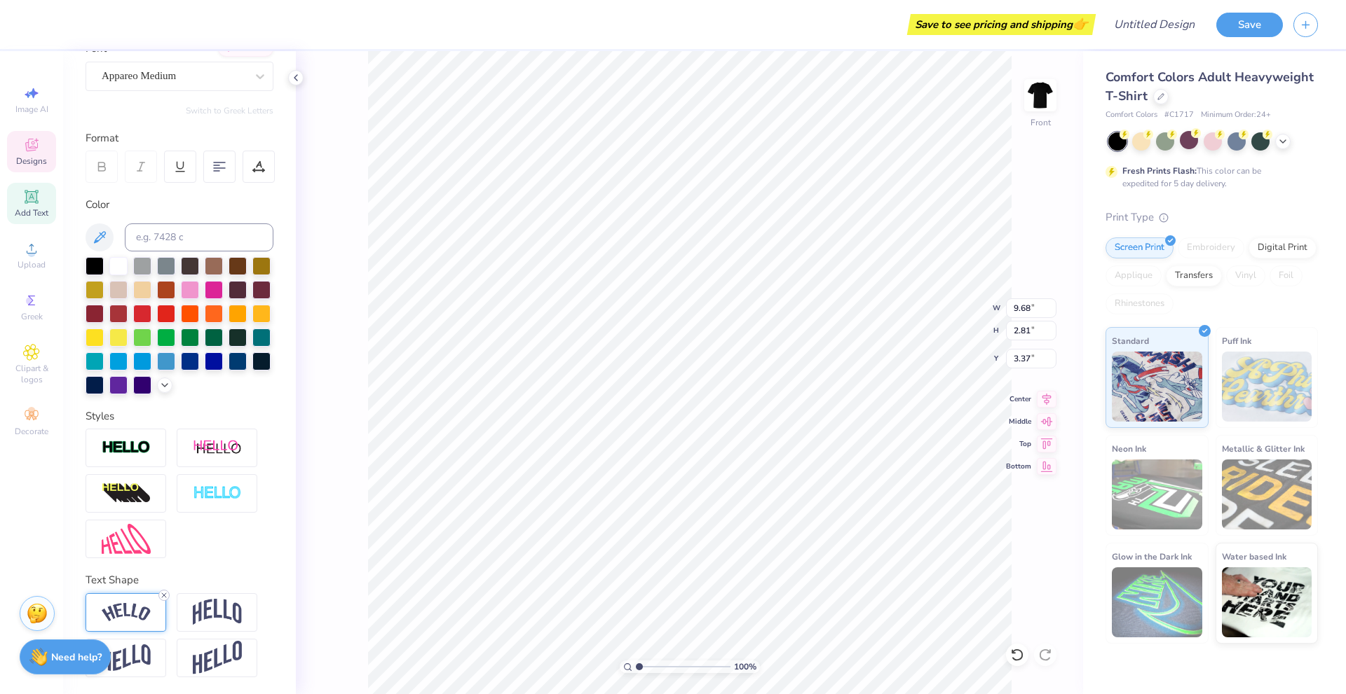
click at [160, 598] on icon at bounding box center [164, 595] width 8 height 8
type input "8.70"
type input "0.61"
type input "4.61"
type input "14.05"
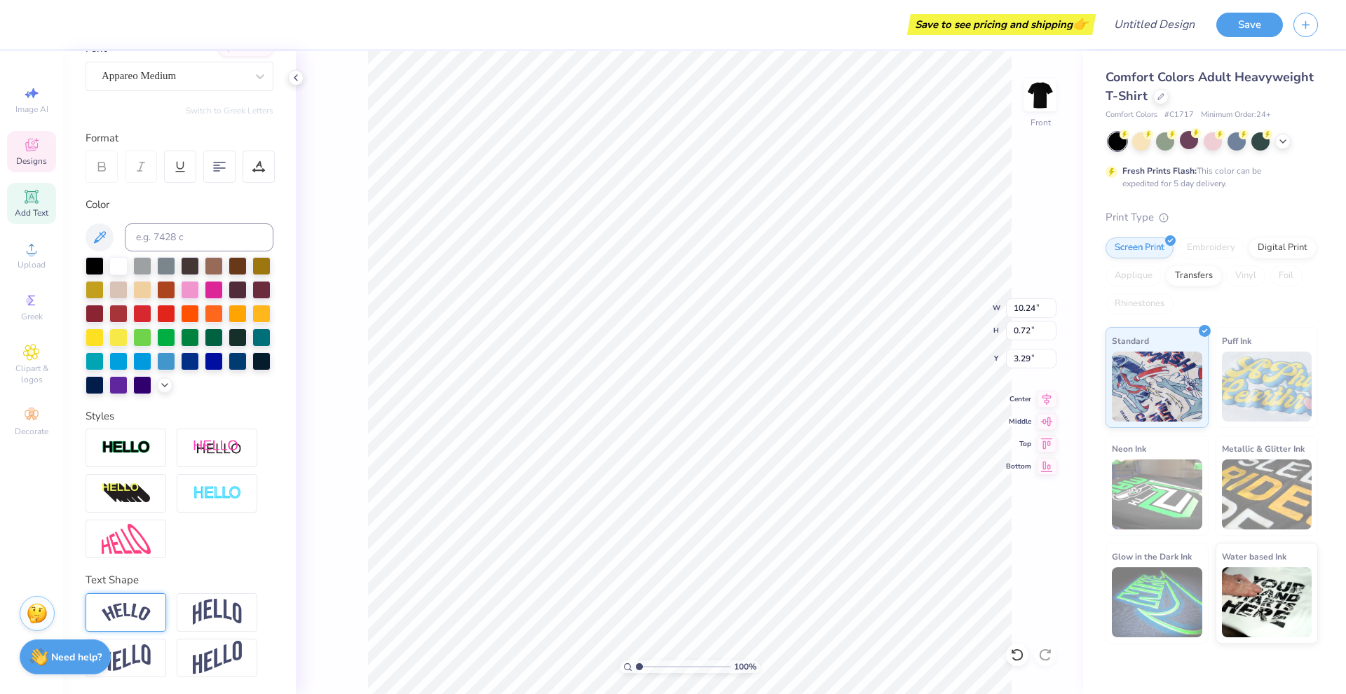
type input "3.29"
click at [137, 613] on img at bounding box center [126, 612] width 49 height 19
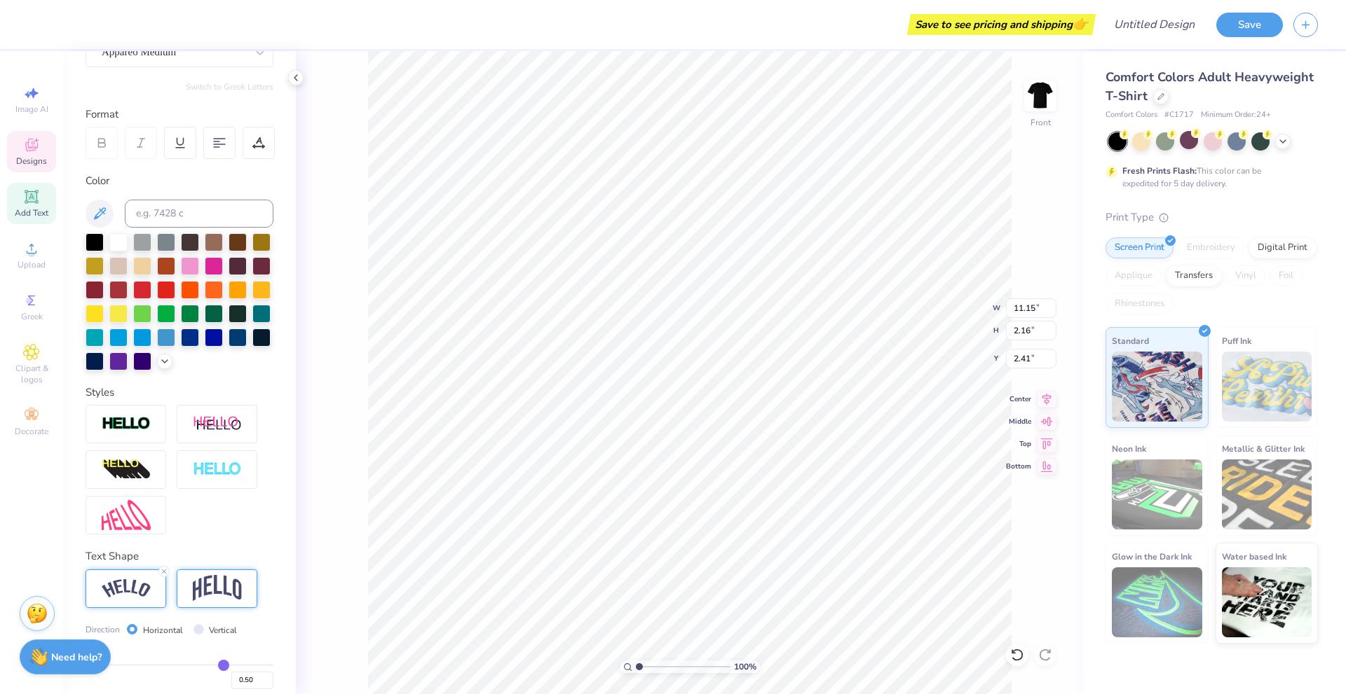
type input "11.15"
type input "2.16"
type input "2.41"
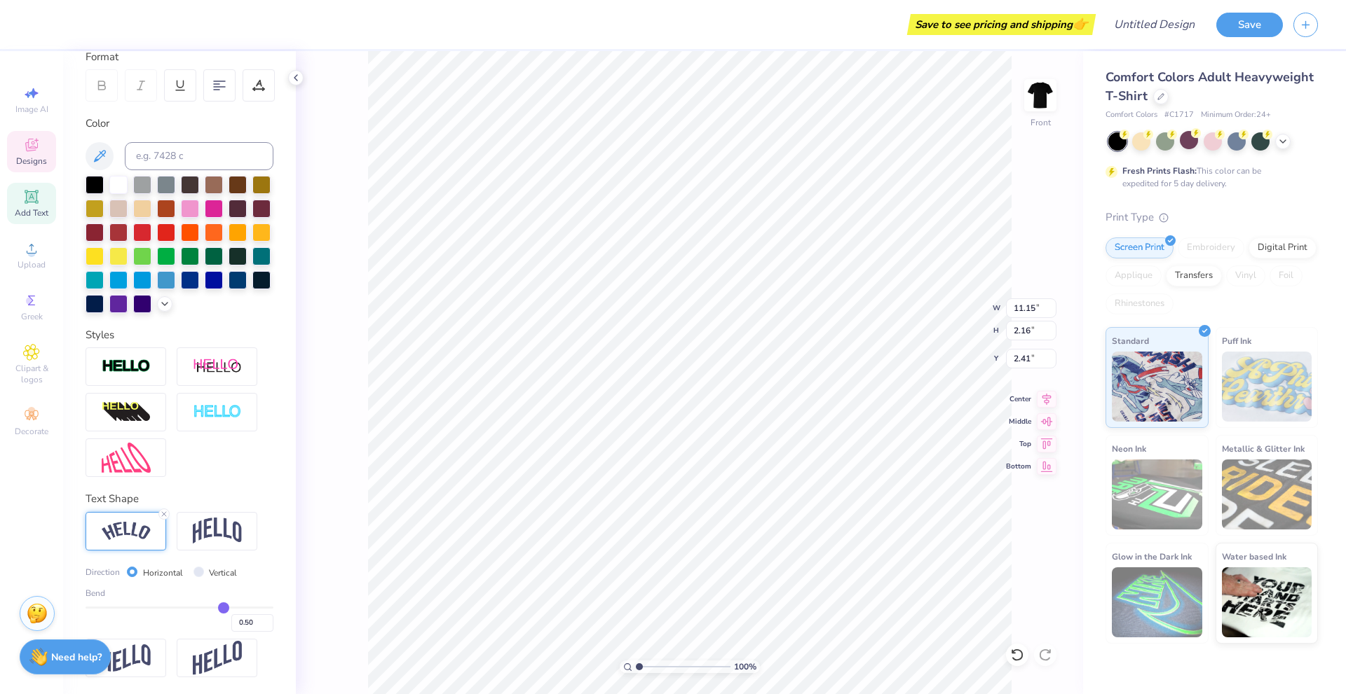
type input "0.46"
type input "0.43"
type input "0.4"
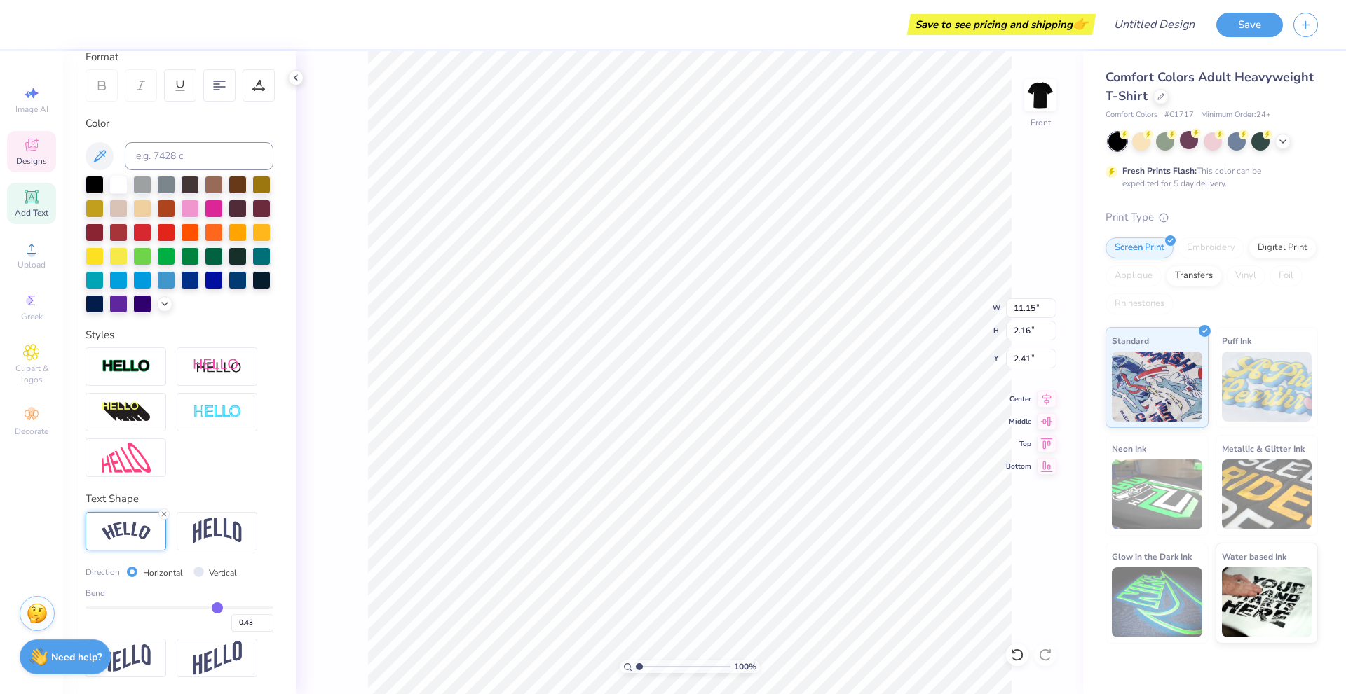
type input "0.40"
type input "0.36"
type input "0.32"
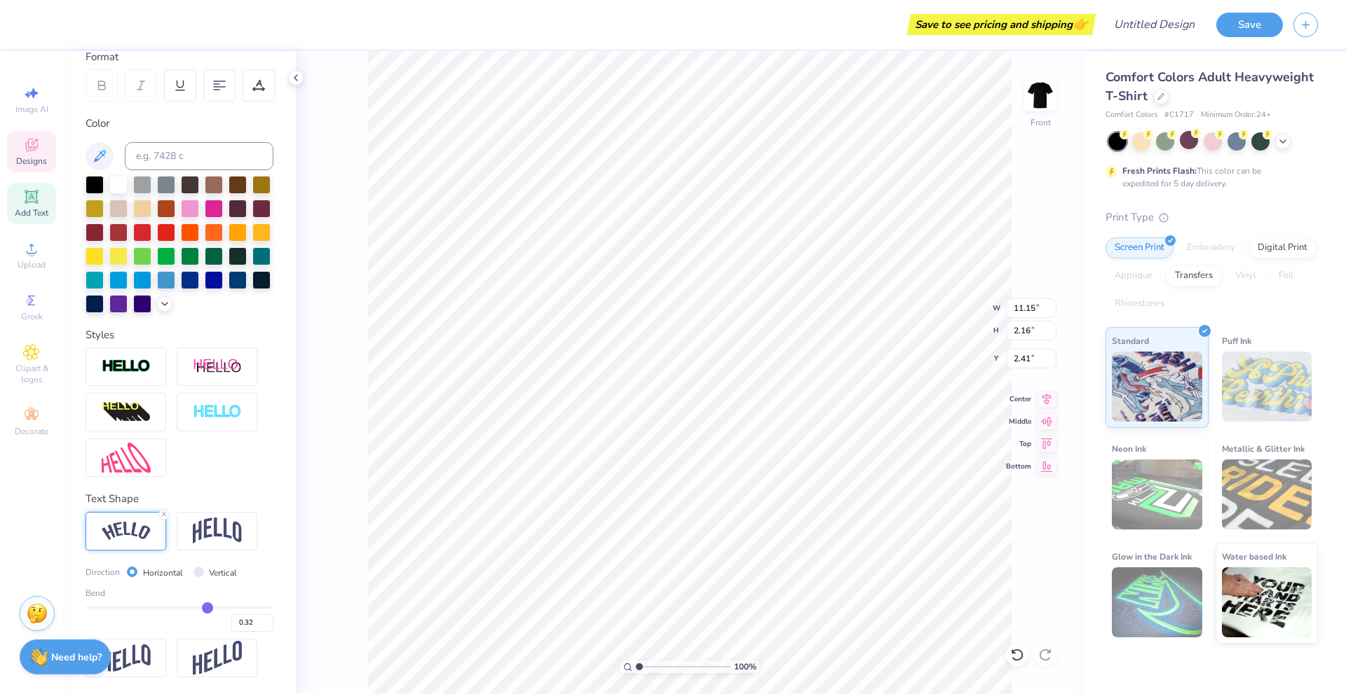
type input "0.27"
type input "0.22"
type input "0.18"
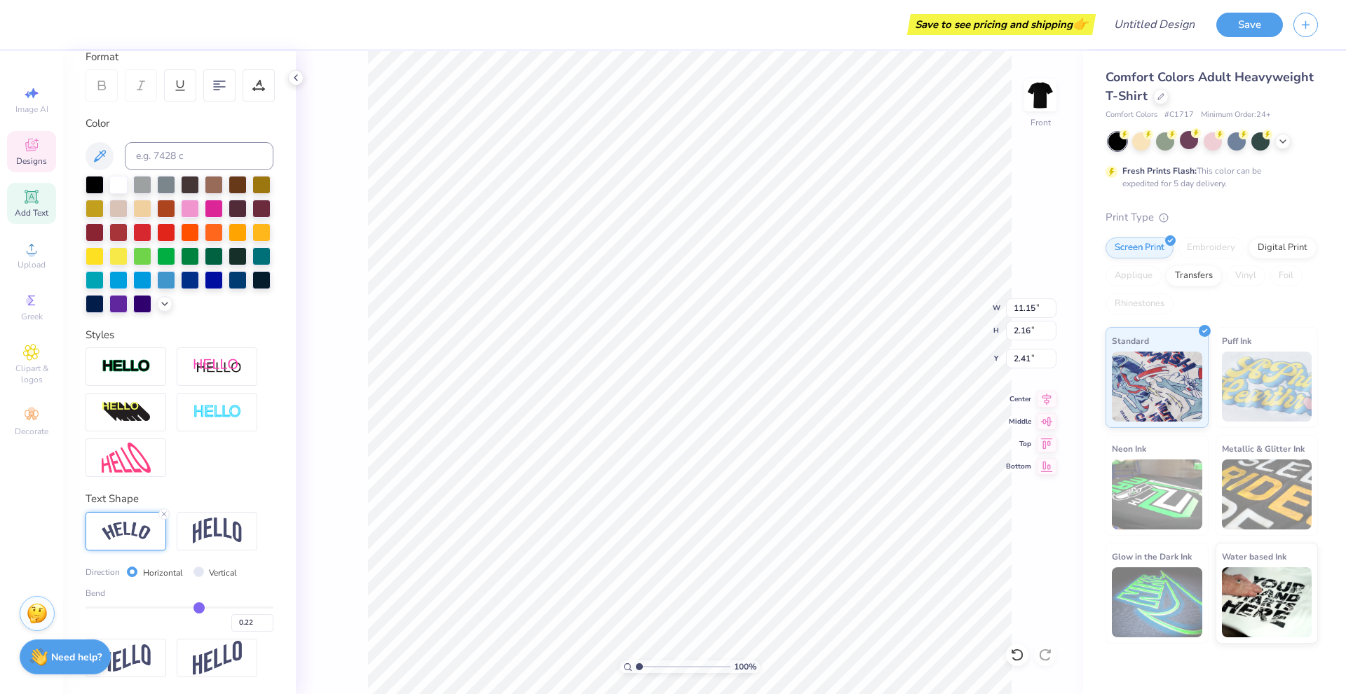
type input "0.18"
type input "0.14"
type input "0.11"
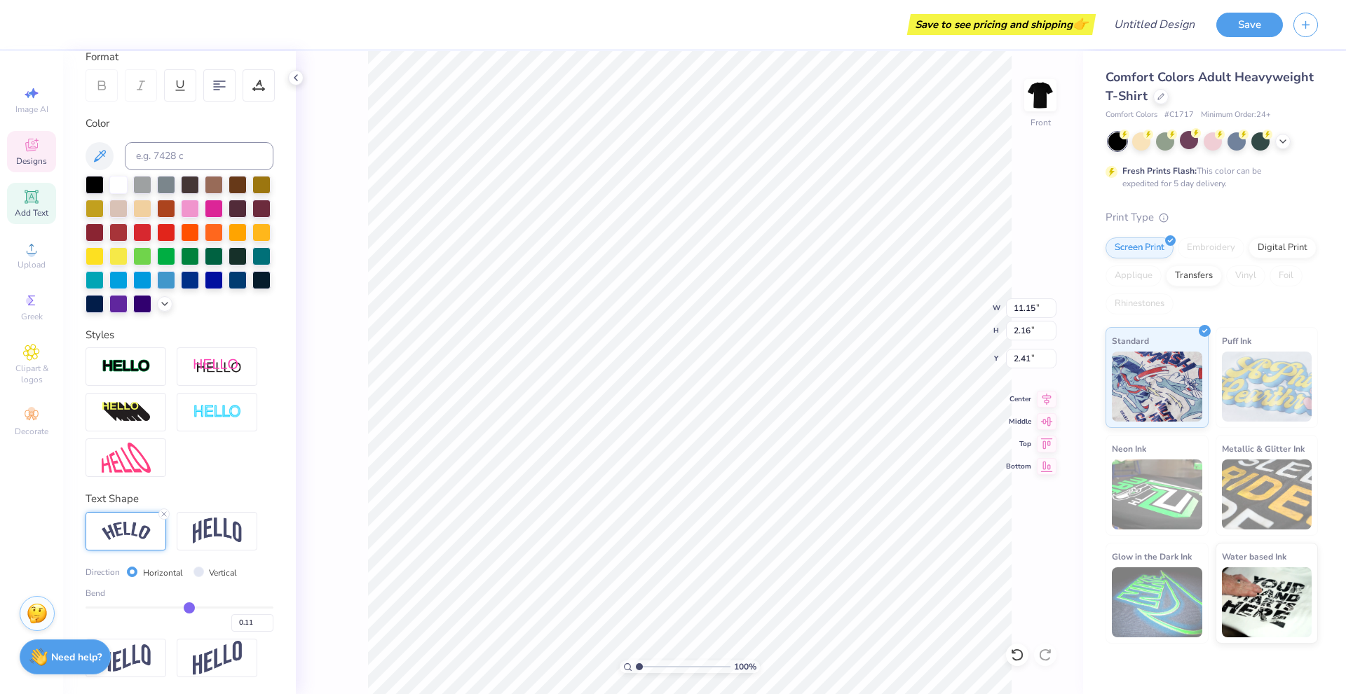
type input "0.1"
type input "0.10"
type input "0.09"
type input "0.08"
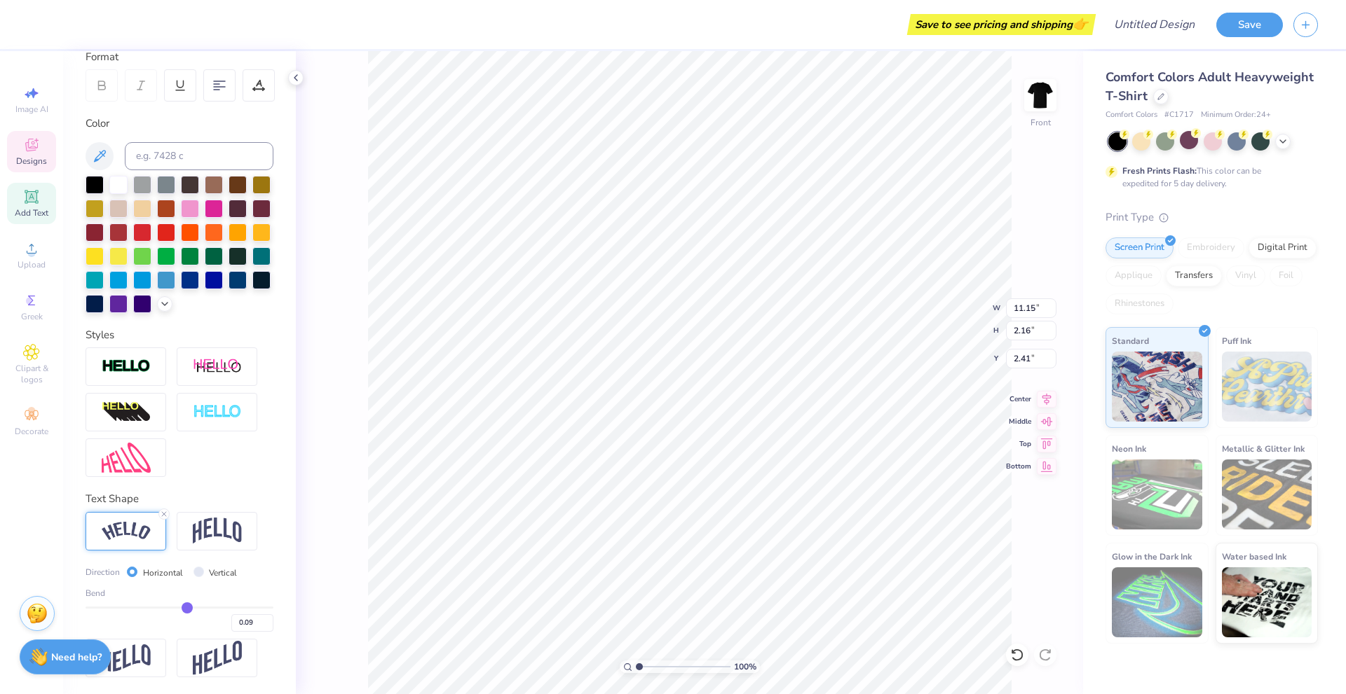
type input "0.08"
type input "0.07"
type input "0.06"
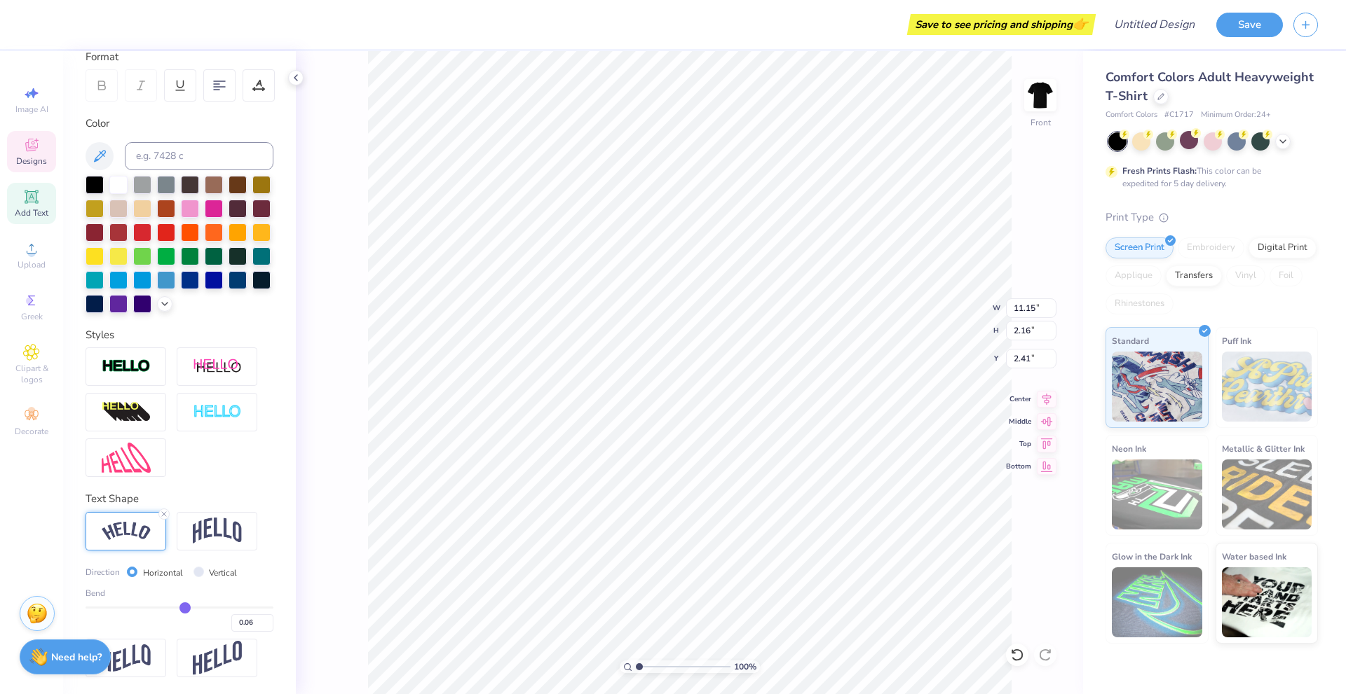
drag, startPoint x: 213, startPoint y: 605, endPoint x: 179, endPoint y: 601, distance: 33.9
type input "0.06"
click at [179, 607] on input "range" at bounding box center [179, 608] width 188 height 2
type input "10.35"
type input "0.72"
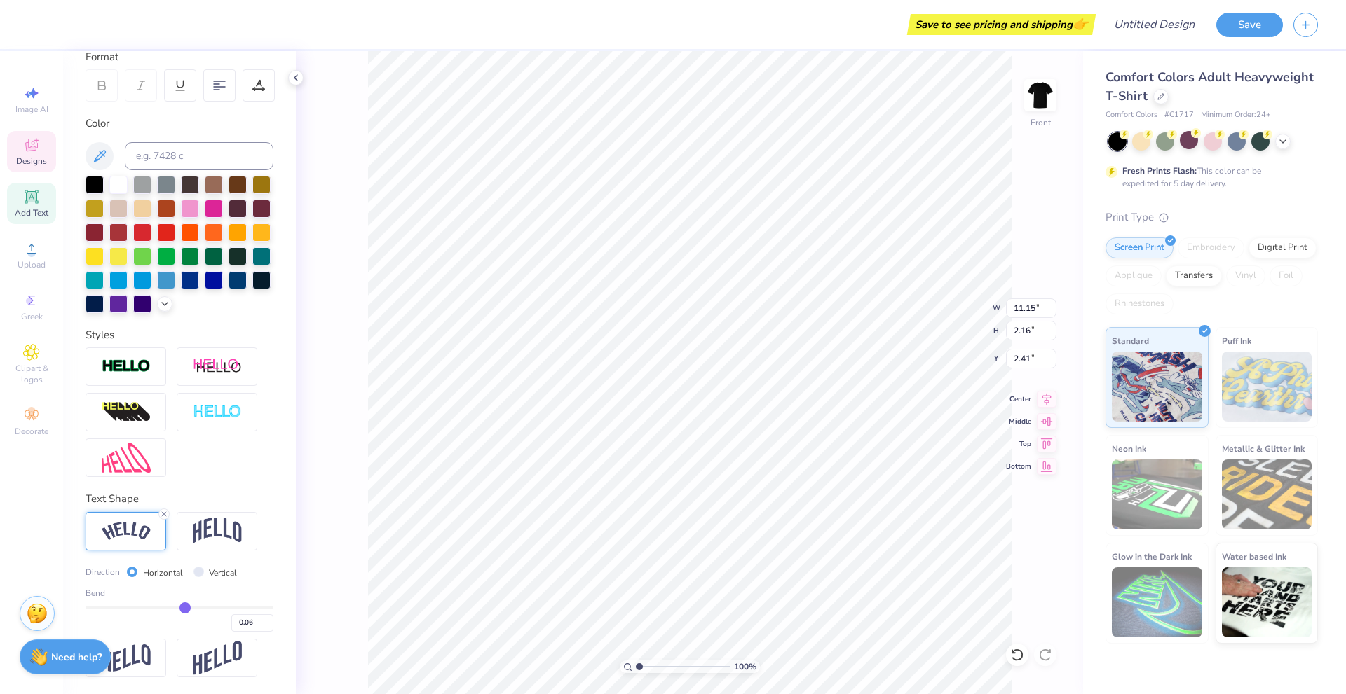
type input "3.15"
type input "0.03"
type input "0.04"
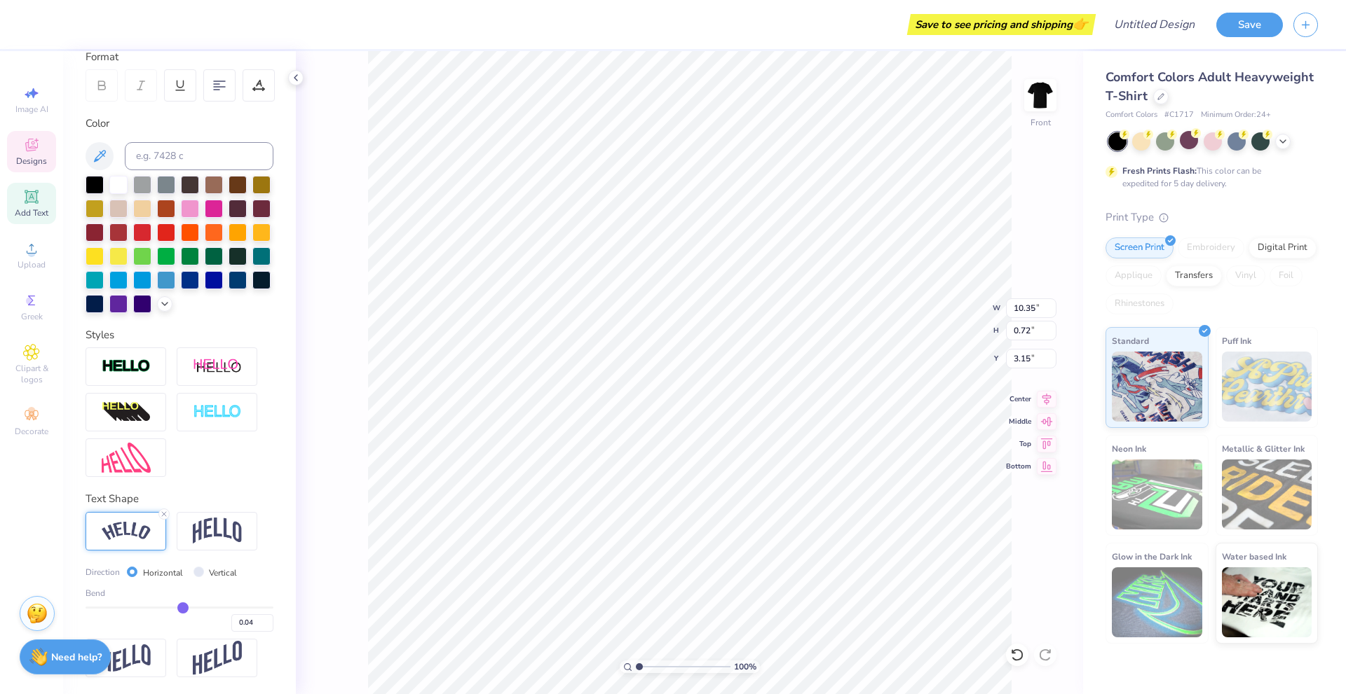
type input "0.05"
type input "0.06"
type input "0.07"
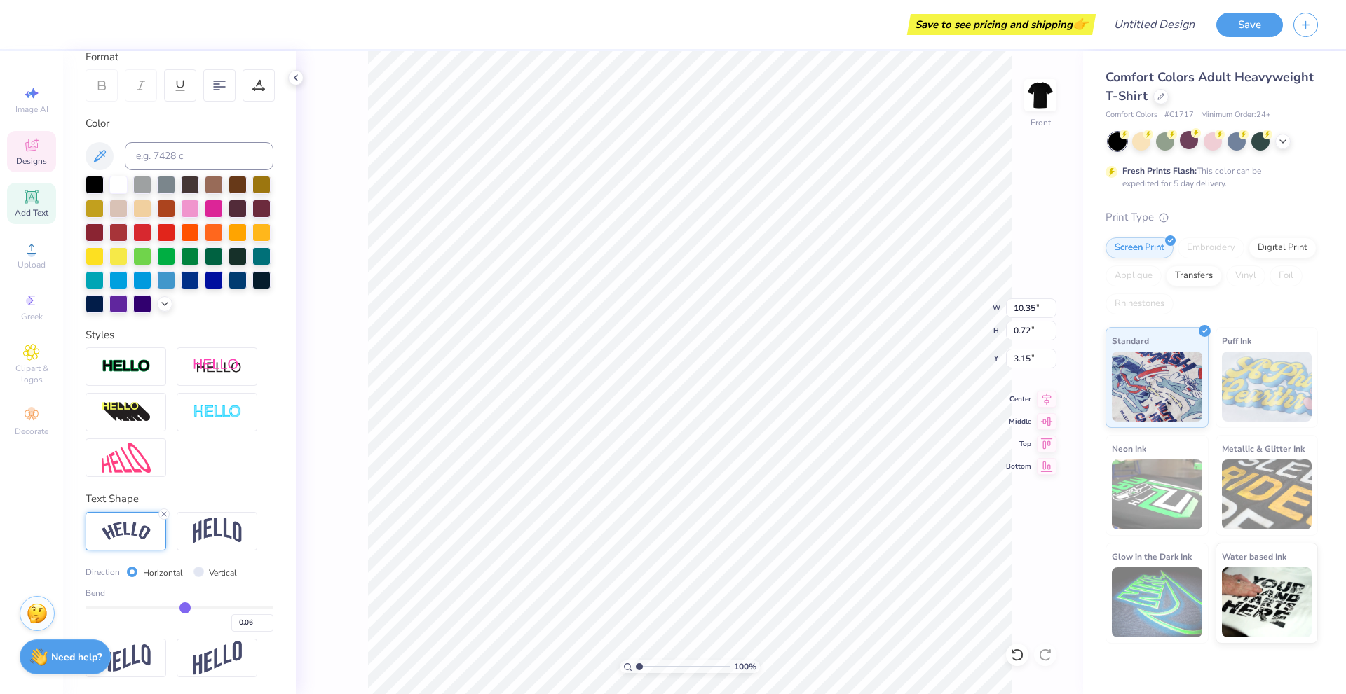
type input "0.07"
type input "0.08"
type input "0.09"
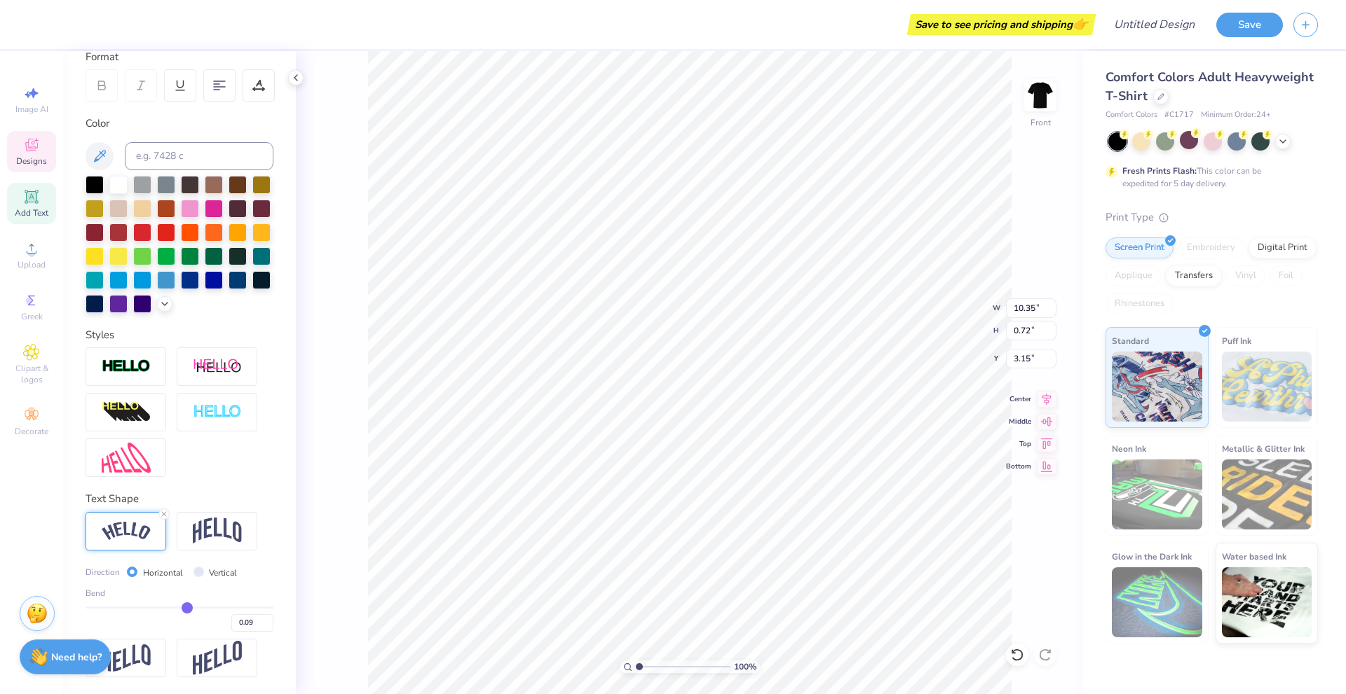
type input "0.1"
type input "0.10"
type input "0.11"
type input "0.12"
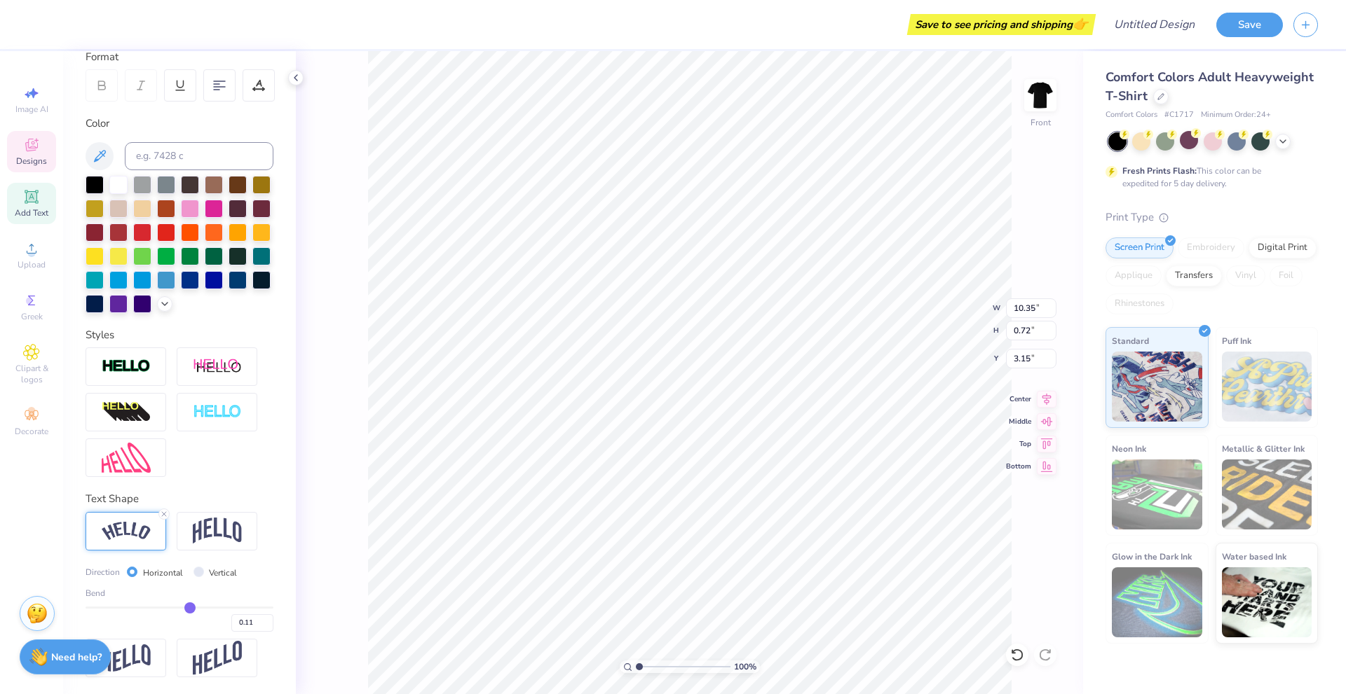
type input "0.12"
type input "0.13"
type input "0.15"
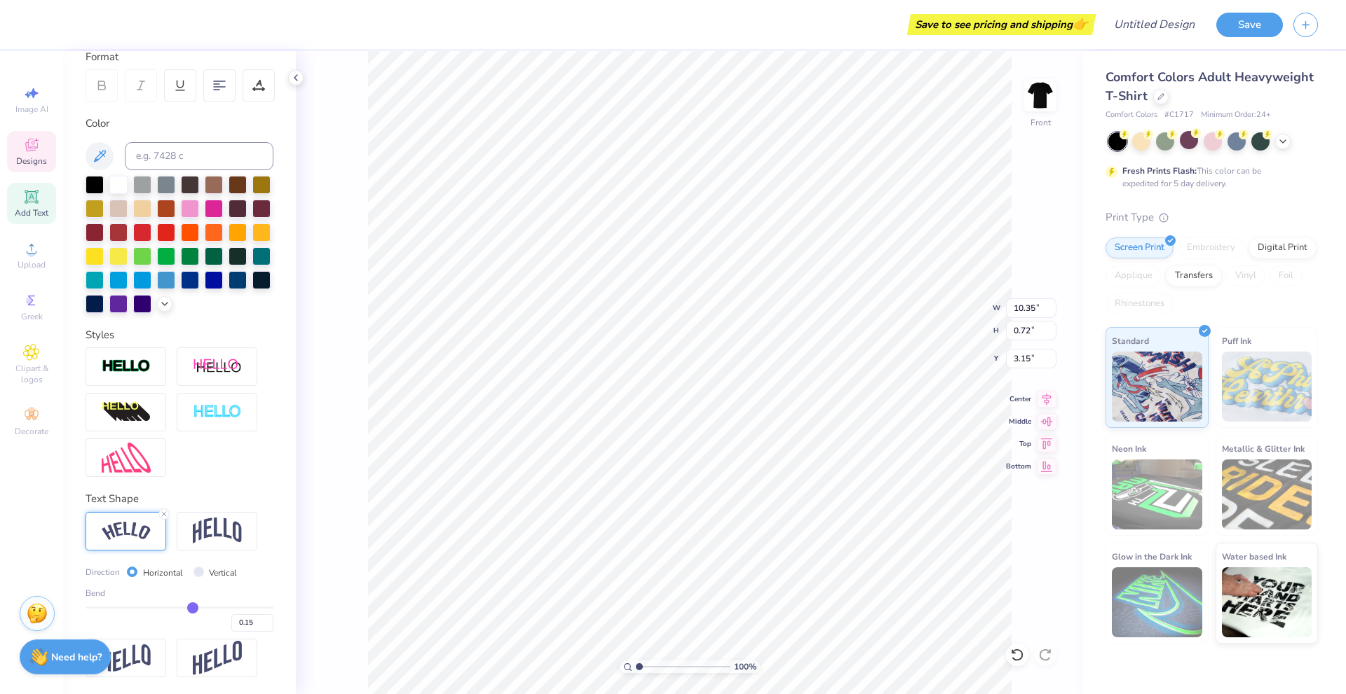
type input "0.16"
type input "0.17"
type input "0.18"
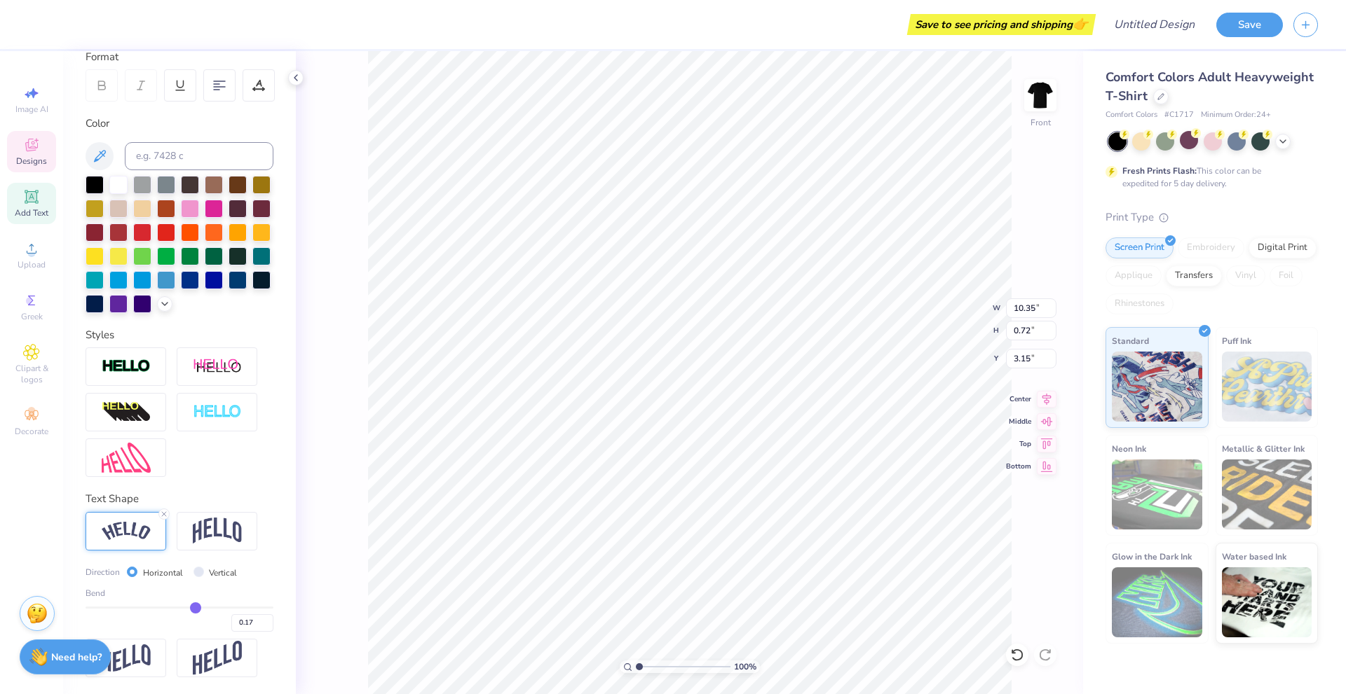
type input "0.18"
type input "0.19"
type input "0.2"
type input "0.20"
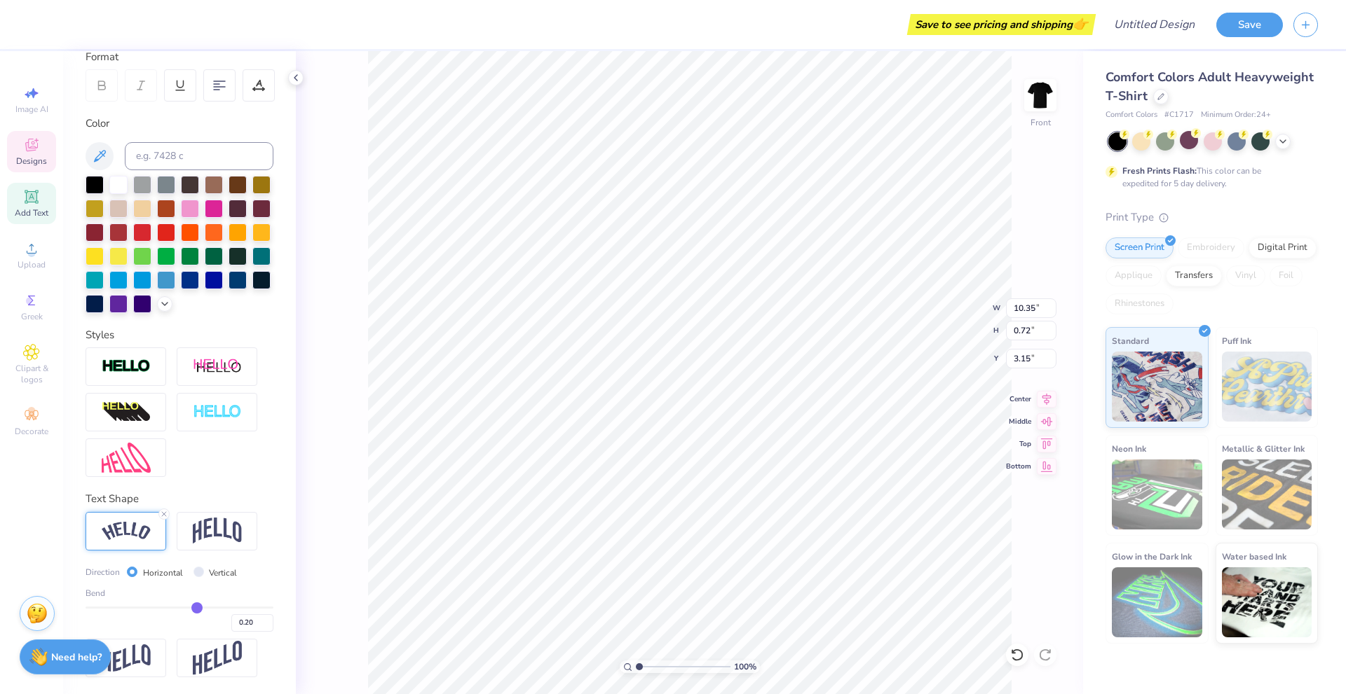
type input "0.21"
type input "0.22"
type input "0.24"
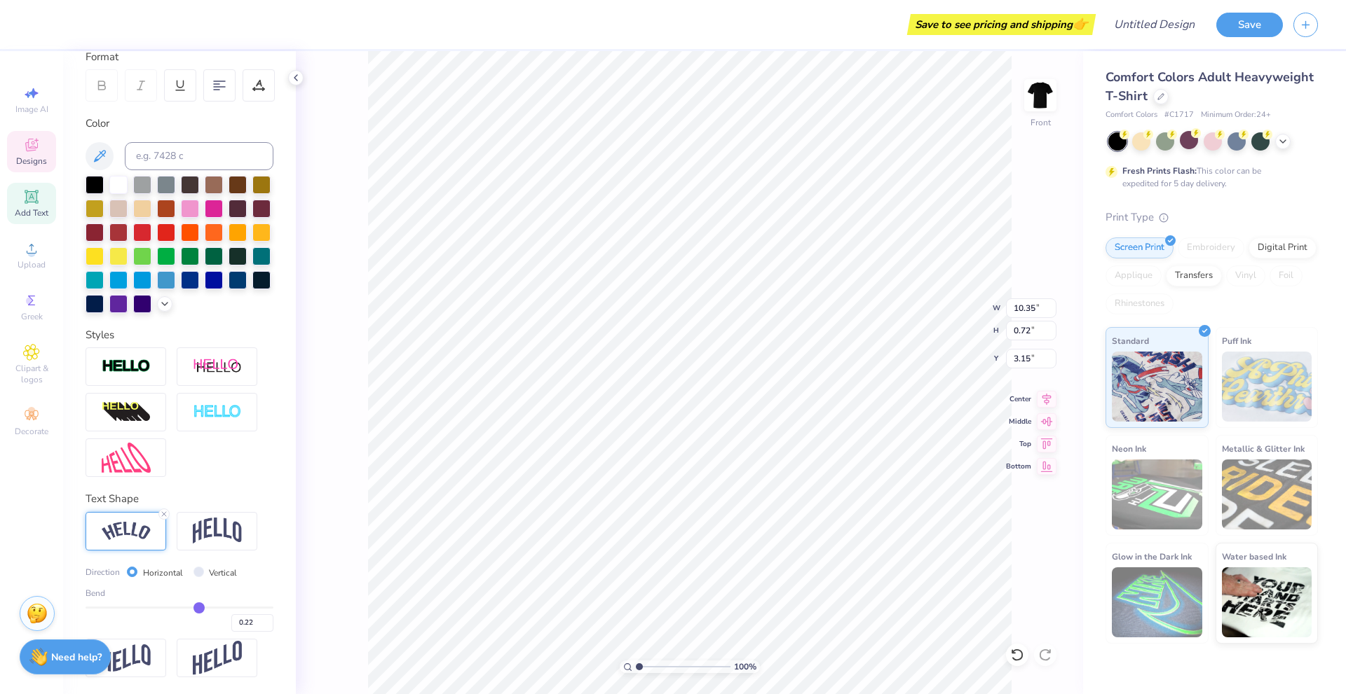
type input "0.24"
drag, startPoint x: 176, startPoint y: 605, endPoint x: 194, endPoint y: 610, distance: 18.9
type input "0.24"
click at [194, 609] on input "range" at bounding box center [179, 608] width 188 height 2
type input "10.69"
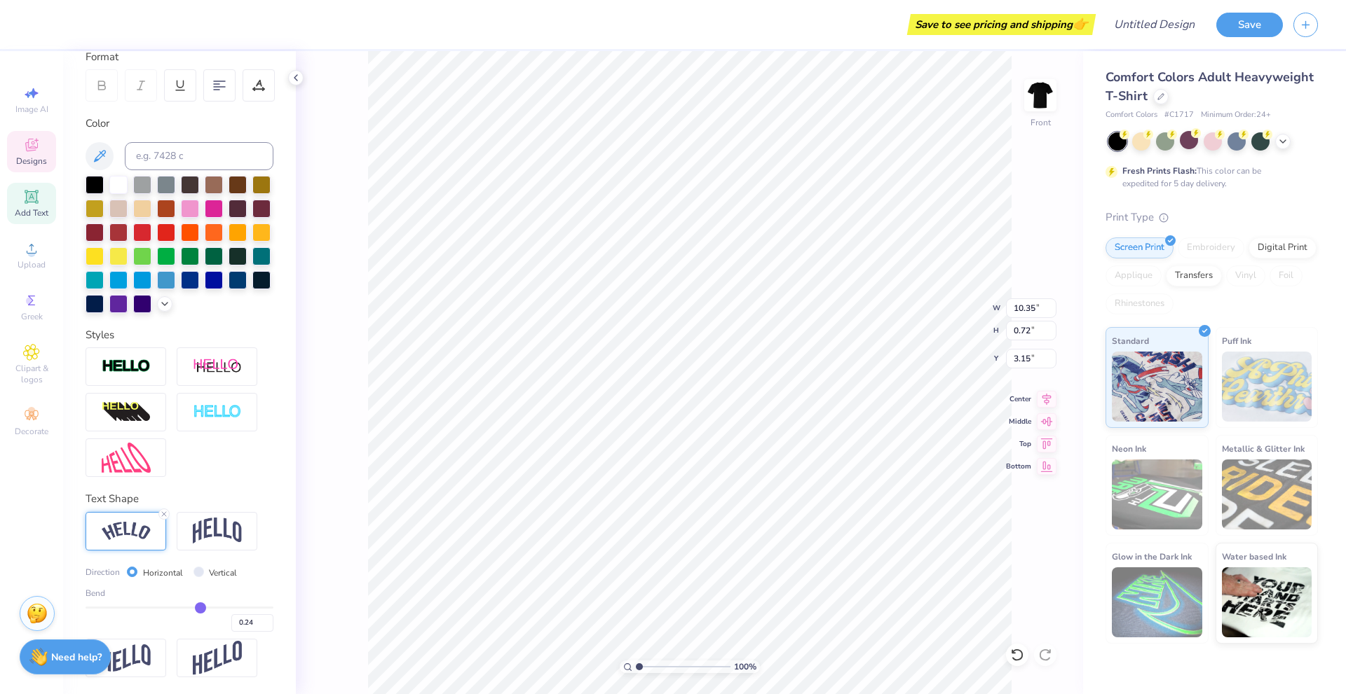
type input "1.04"
type input "2.98"
type input "0.26"
type input "0.28"
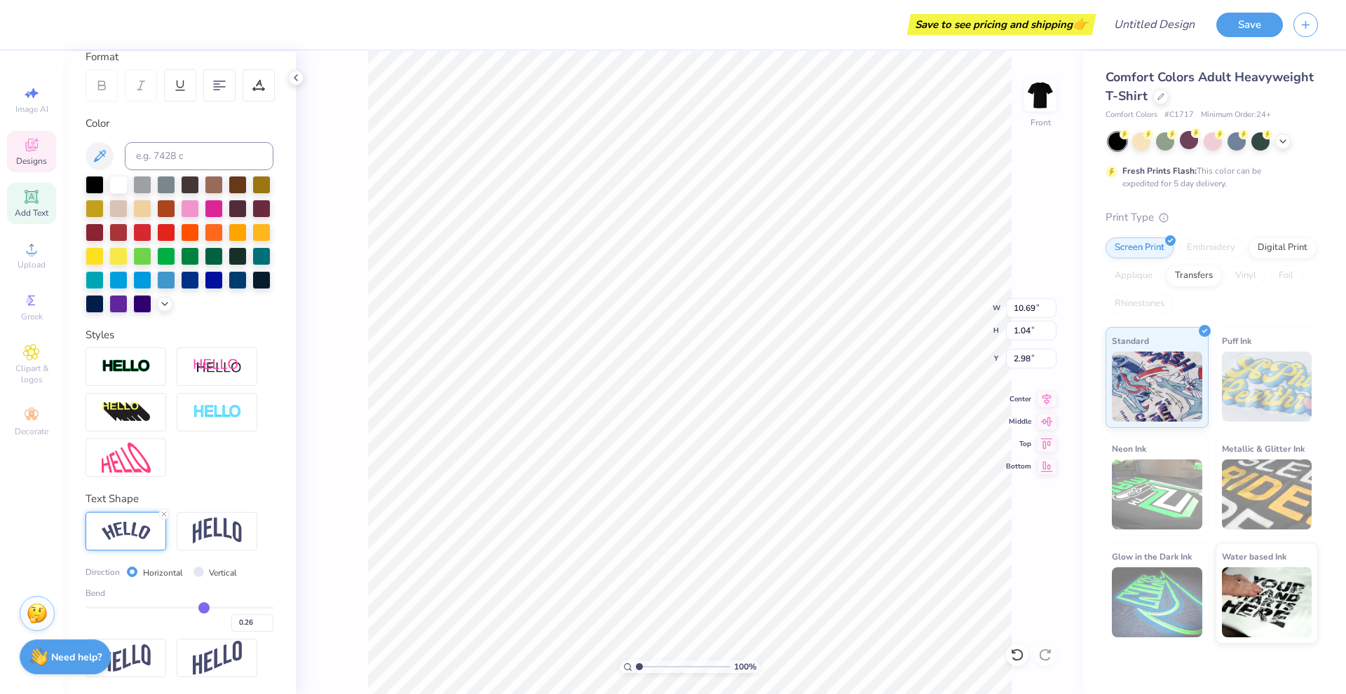
type input "0.28"
type input "0.32"
type input "0.35"
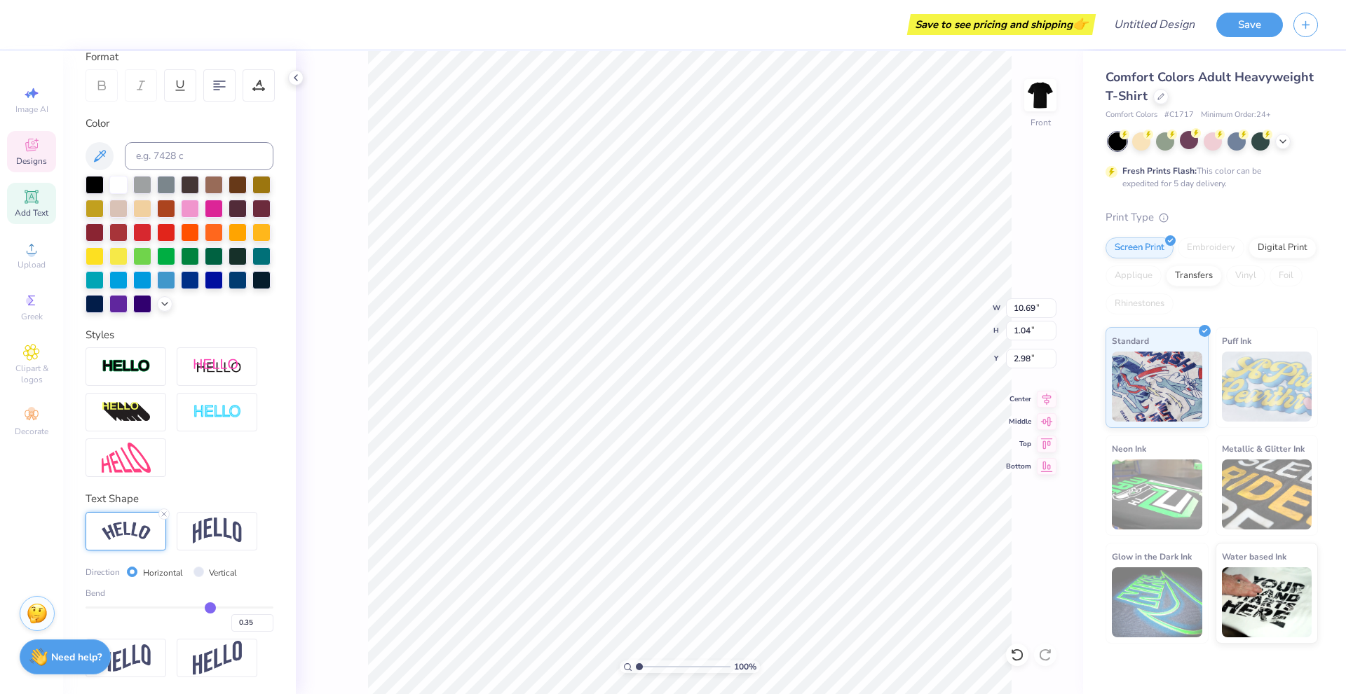
type input "0.38"
drag, startPoint x: 195, startPoint y: 613, endPoint x: 210, endPoint y: 612, distance: 15.4
click at [210, 609] on input "range" at bounding box center [179, 608] width 188 height 2
click at [202, 608] on input "range" at bounding box center [179, 608] width 188 height 2
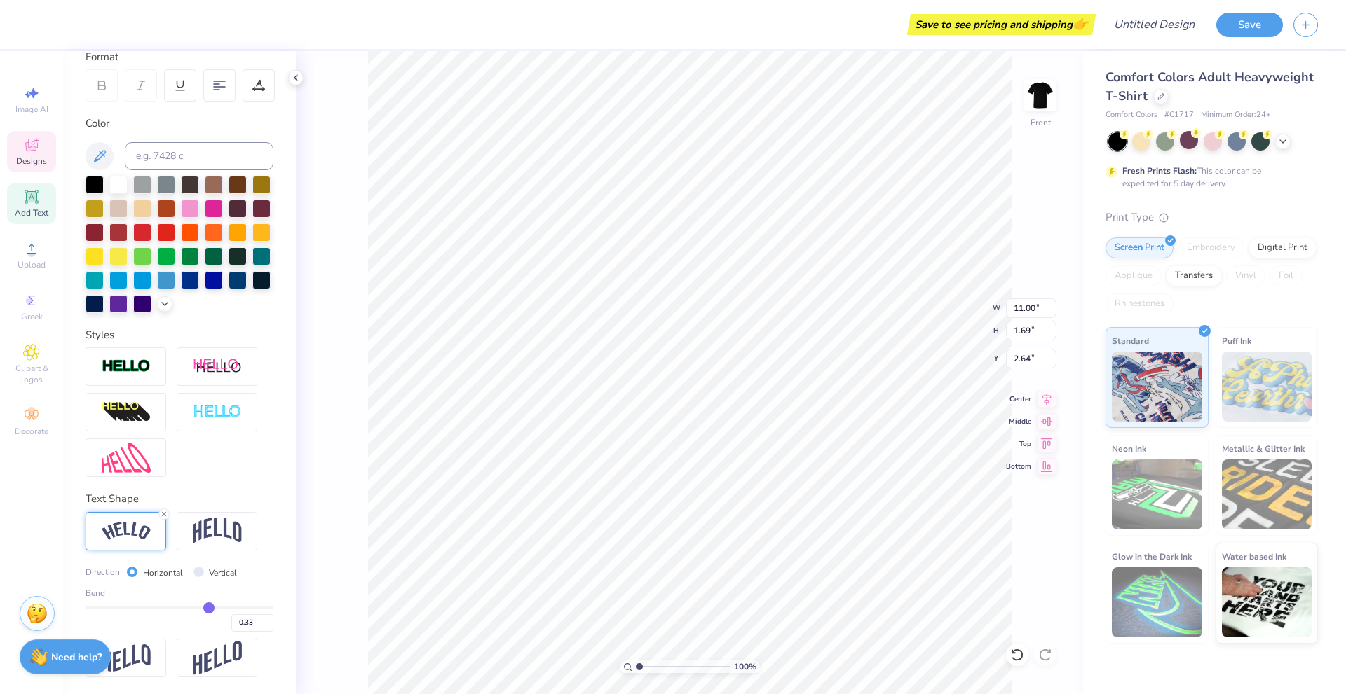
click at [207, 610] on div "0.33" at bounding box center [179, 619] width 188 height 25
click at [203, 609] on input "range" at bounding box center [179, 608] width 188 height 2
drag, startPoint x: 202, startPoint y: 609, endPoint x: 199, endPoint y: 634, distance: 24.7
click at [207, 607] on input "range" at bounding box center [179, 608] width 188 height 2
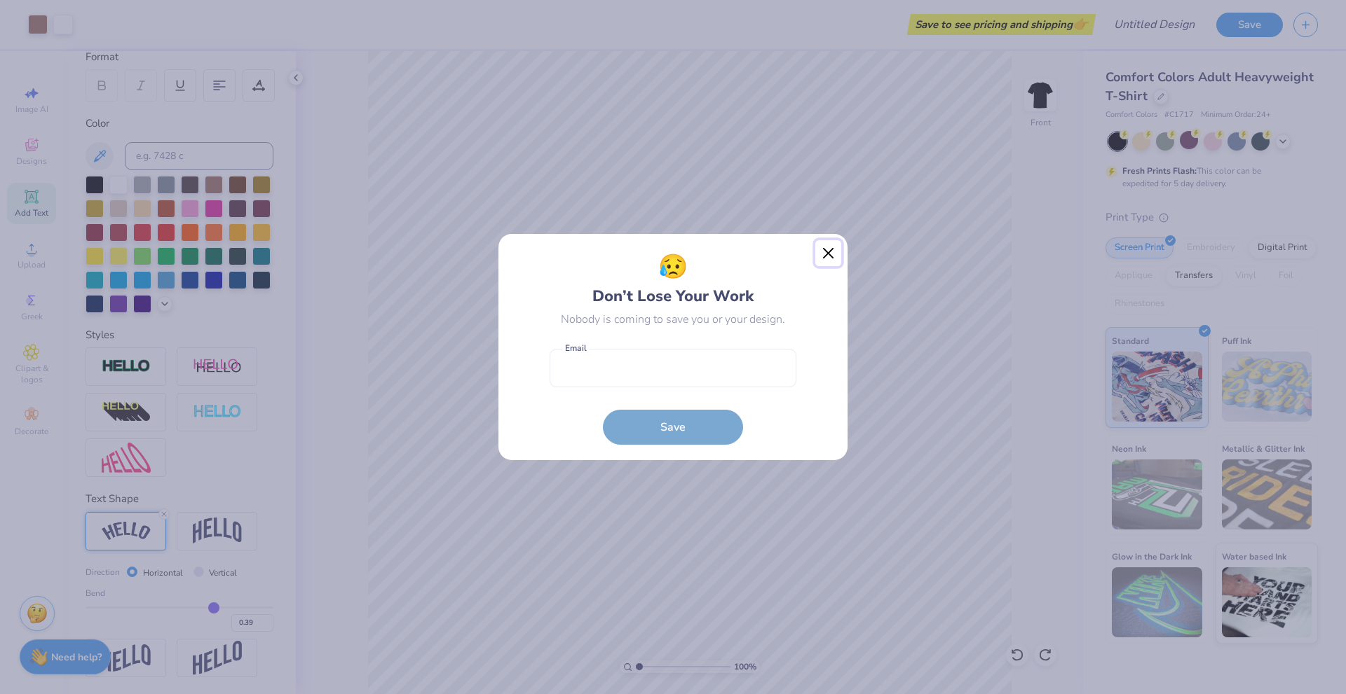
click at [821, 244] on button "Close" at bounding box center [828, 253] width 27 height 27
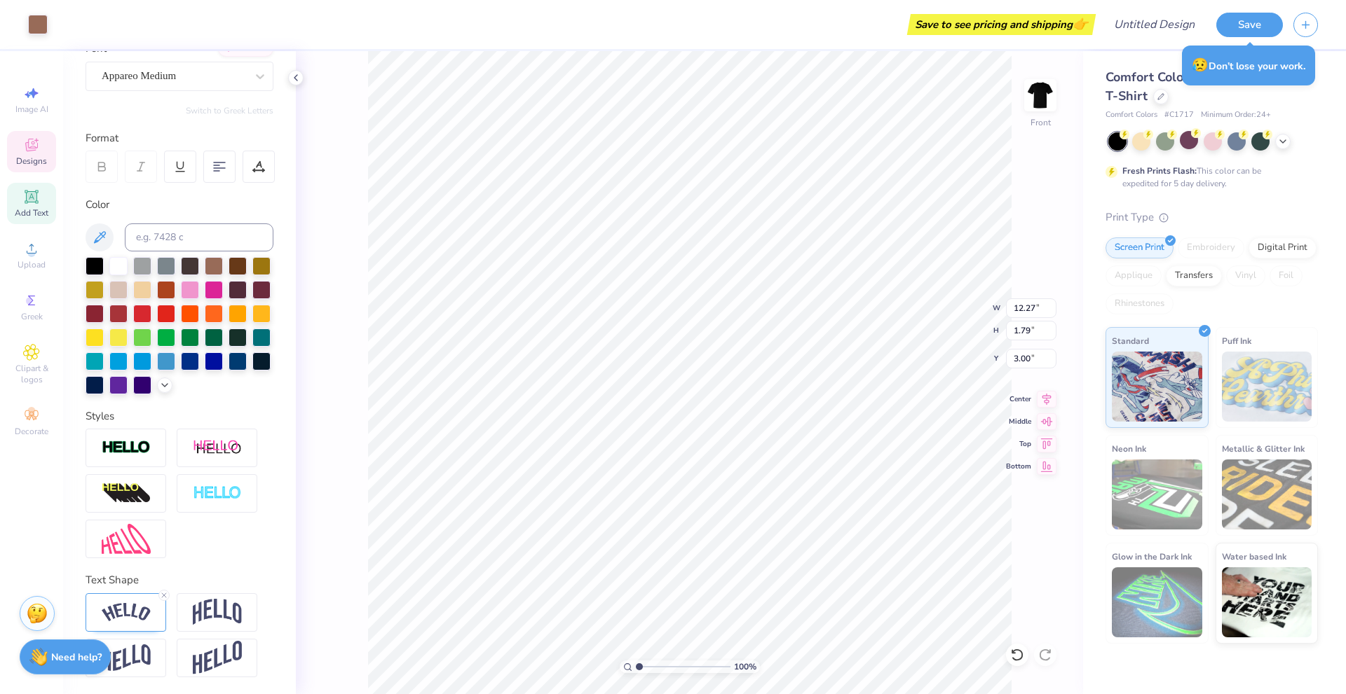
scroll to position [12, 2]
click at [345, 87] on div "100 % Front W 12.27 12.27 " H 1.79 1.79 " Y 3.00 3.00 " Center Middle Top Bottom" at bounding box center [689, 372] width 787 height 643
